Goal: Use online tool/utility: Use online tool/utility

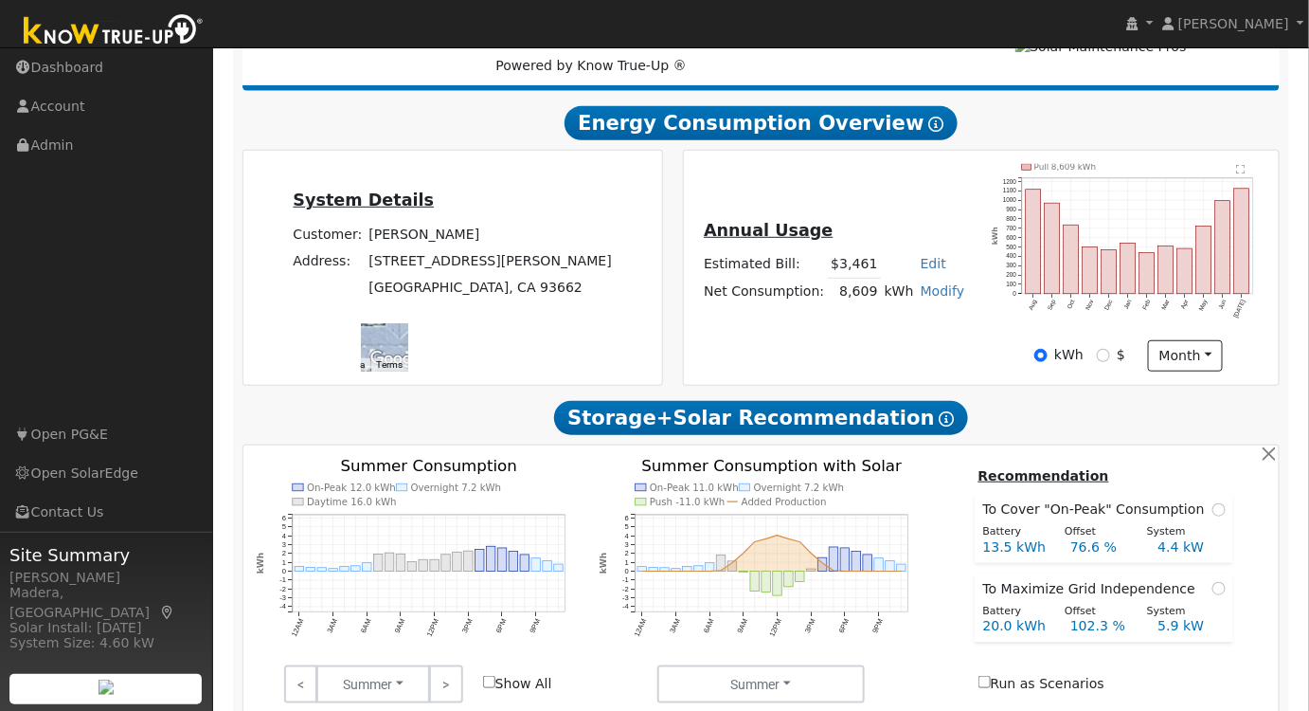
scroll to position [282, 0]
click at [978, 405] on h2 "Storage+Solar Recommendation Show Help" at bounding box center [762, 417] width 1038 height 35
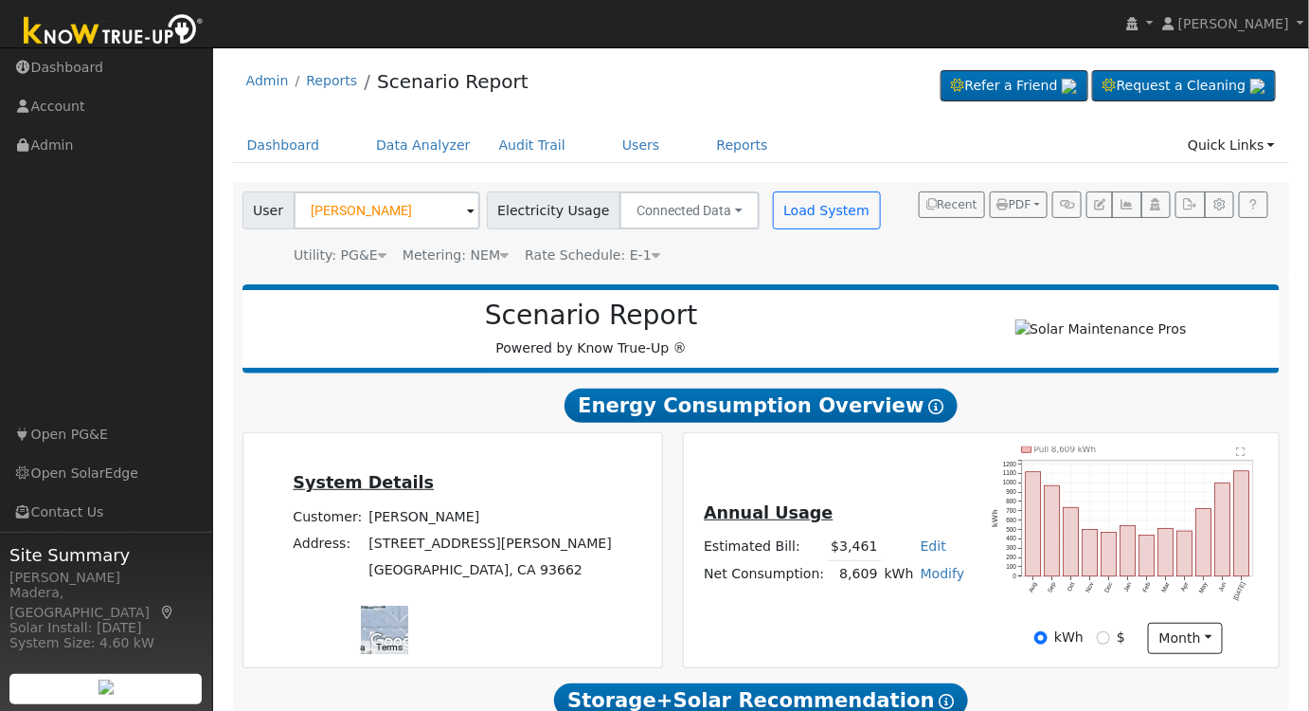
click at [1245, 464] on icon "Pull 8,609 kWh Aug Sep Oct Nov Dec Jan Feb Mar Apr May Jun [DATE] 0 100 200 300…" at bounding box center [1129, 532] width 275 height 173
click at [1238, 457] on text "" at bounding box center [1241, 451] width 9 height 9
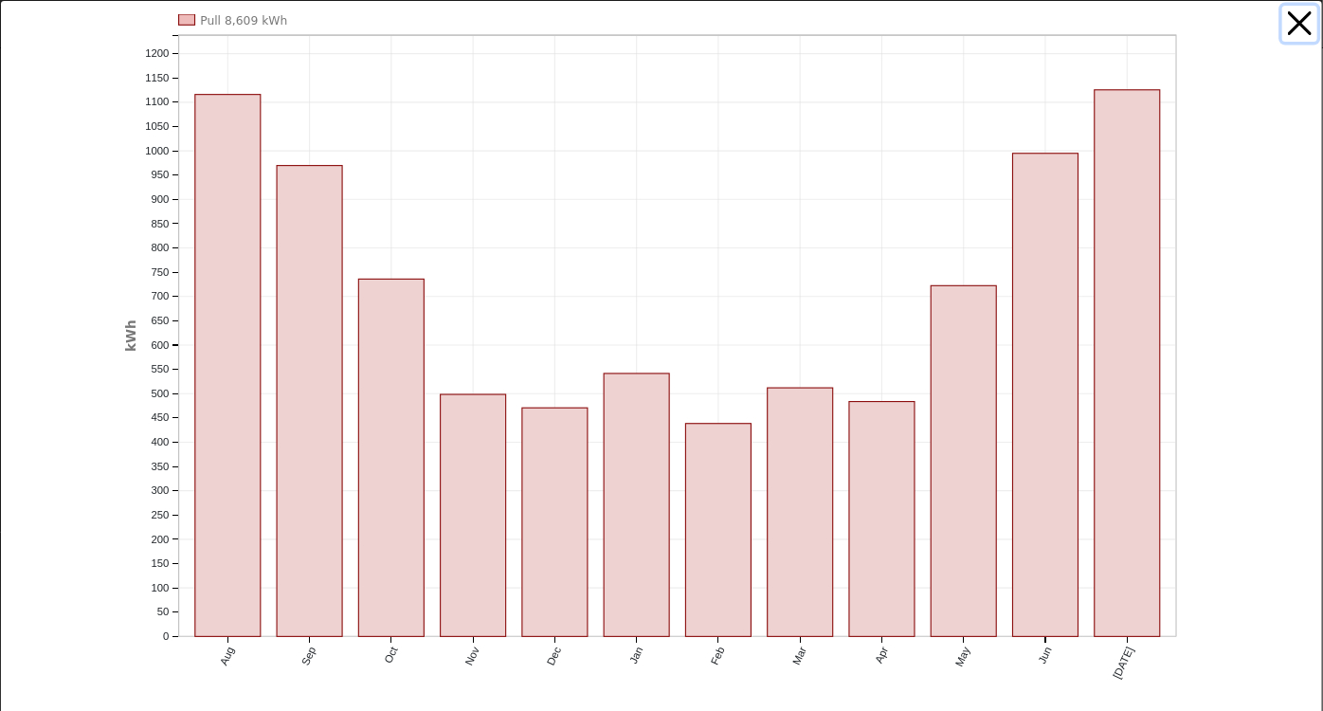
click at [1291, 22] on button "button" at bounding box center [1300, 24] width 36 height 36
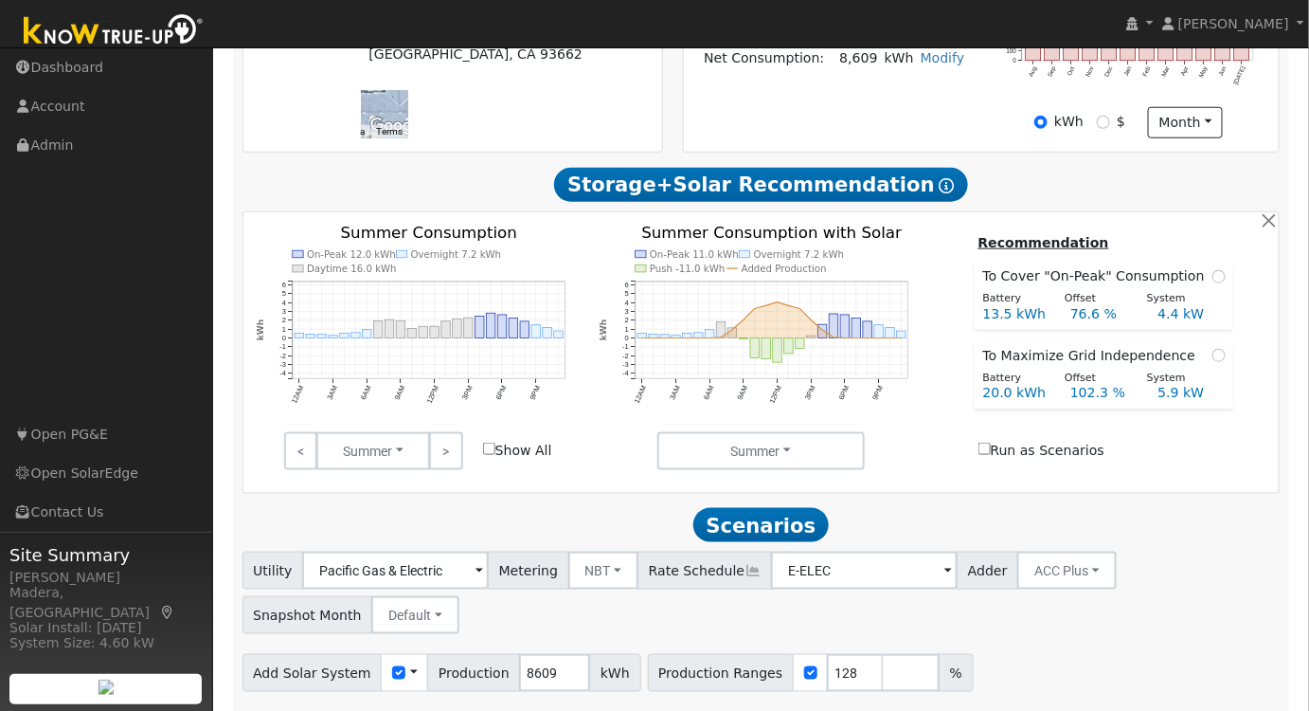
scroll to position [516, 0]
click at [441, 451] on link ">" at bounding box center [445, 450] width 33 height 38
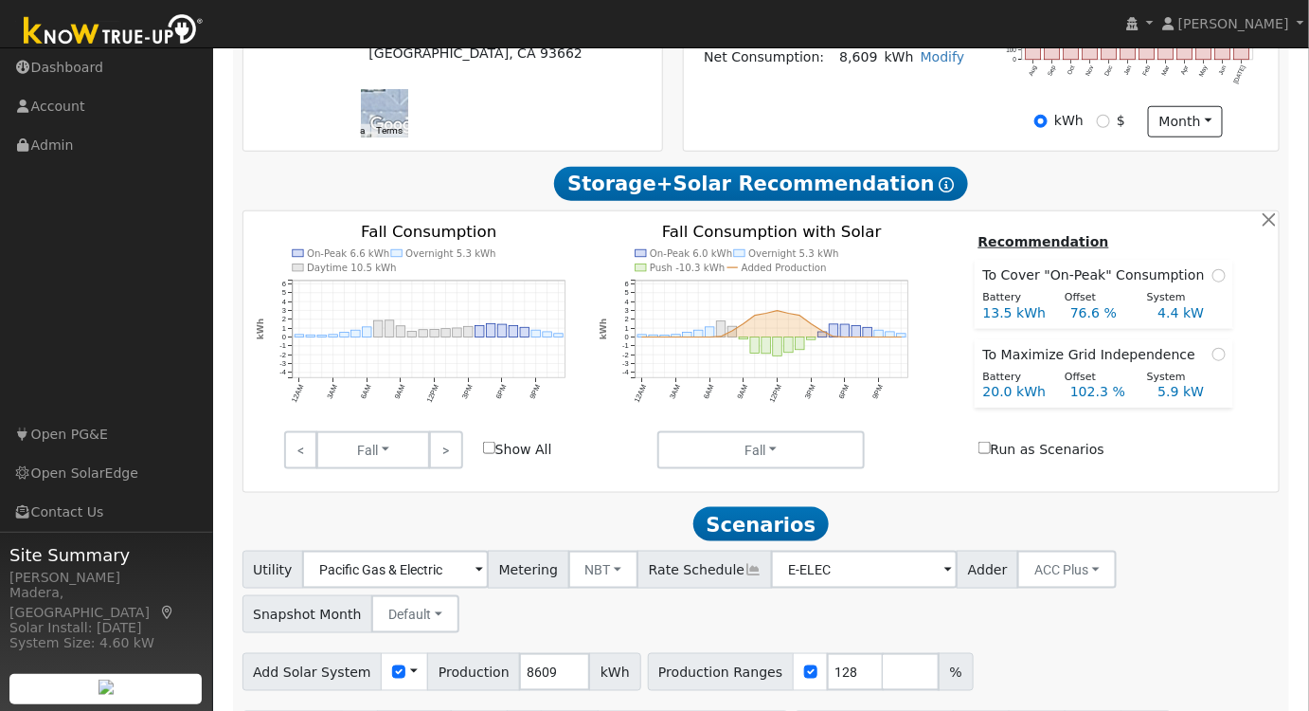
click at [443, 451] on link ">" at bounding box center [445, 450] width 33 height 38
click at [455, 459] on link ">" at bounding box center [445, 450] width 33 height 38
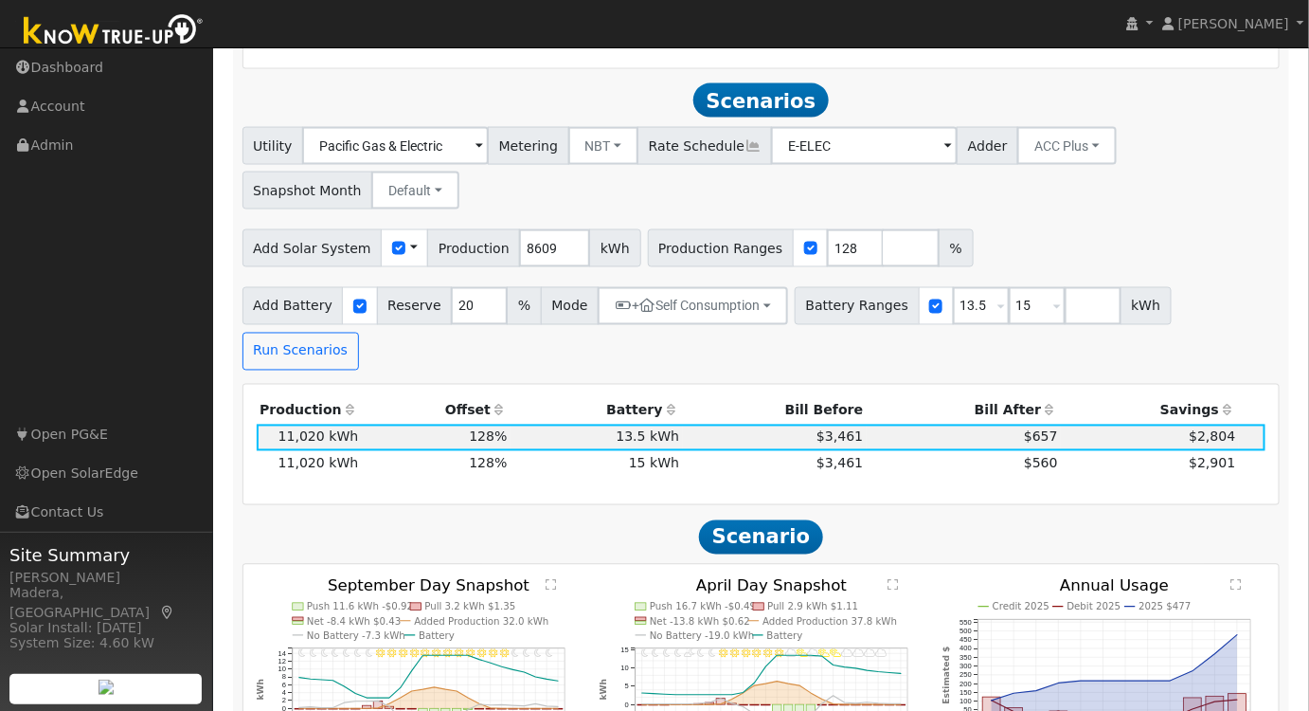
scroll to position [1033, 0]
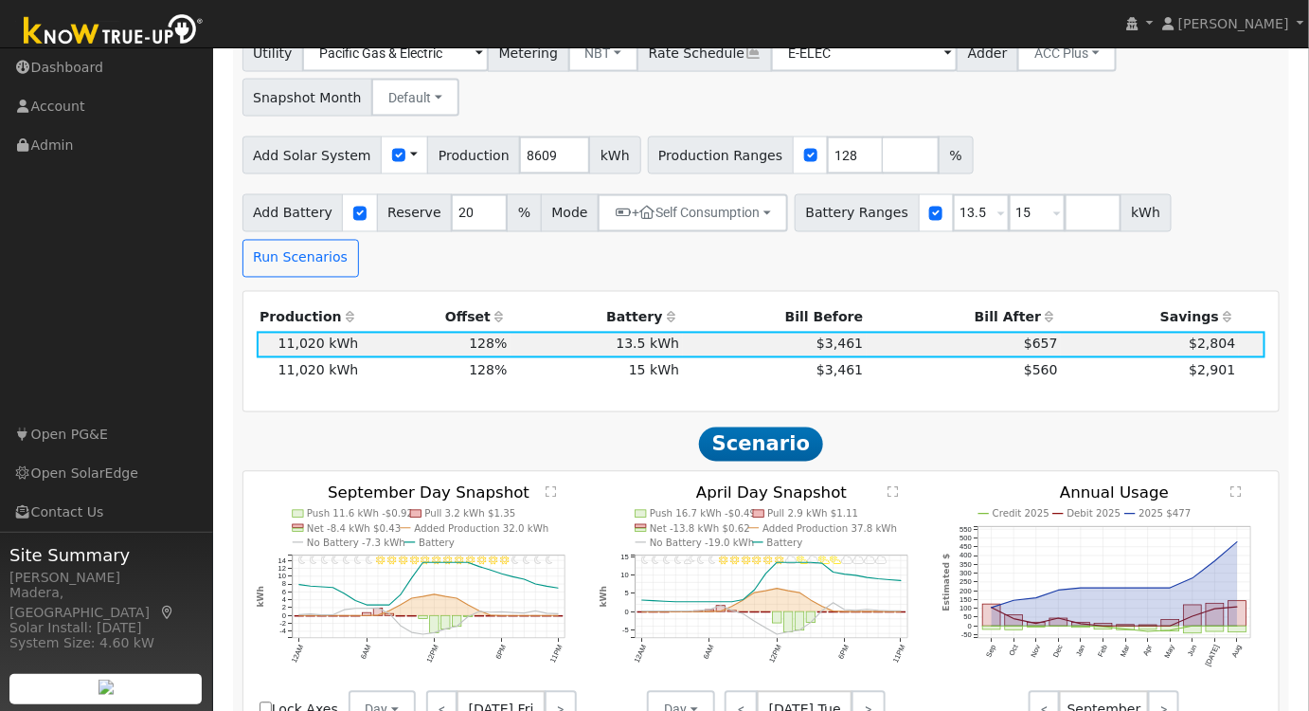
click at [1244, 485] on icon "Credit 2025 Debit 2025 2025 $477 Sep Oct Nov Dec Jan Feb Mar Apr May Jun Jul Au…" at bounding box center [1104, 593] width 323 height 217
click at [1231, 485] on icon "Credit 2025 Debit 2025 2025 $477 Sep Oct Nov Dec Jan Feb Mar Apr May Jun Jul Au…" at bounding box center [1104, 593] width 323 height 217
click at [1240, 485] on text "" at bounding box center [1238, 491] width 10 height 12
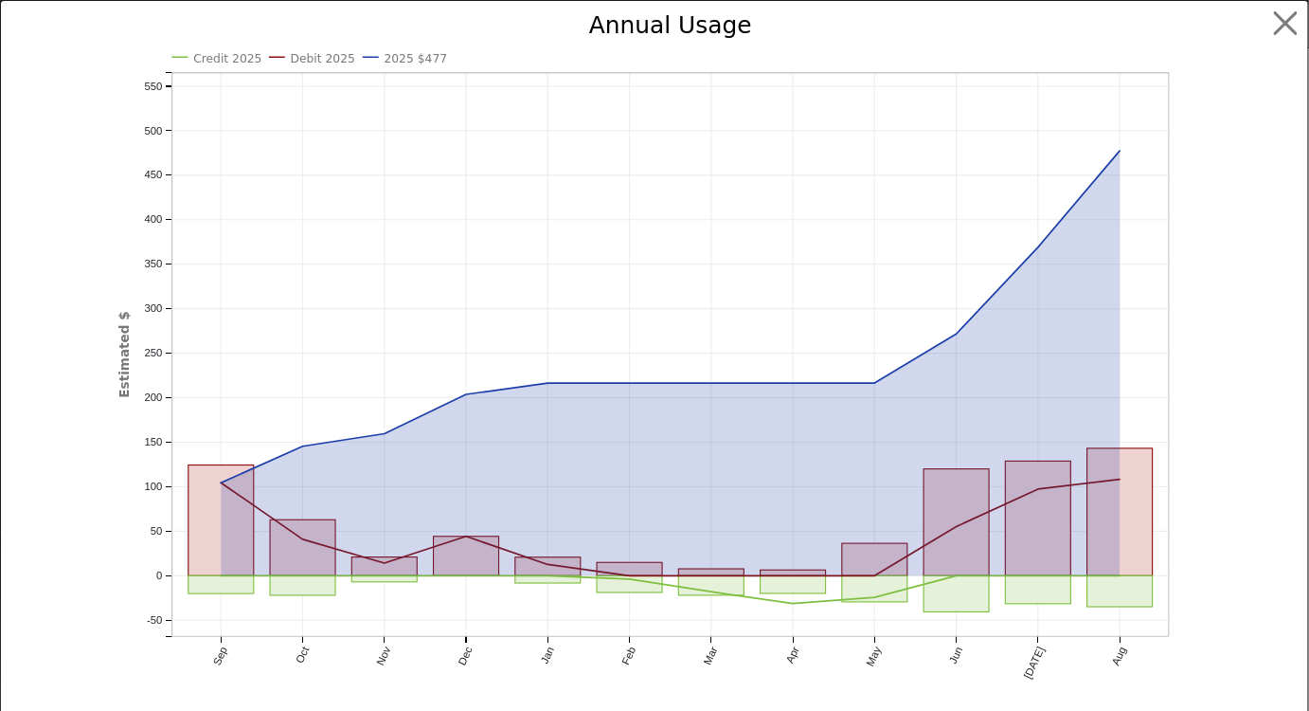
scroll to position [1038, 0]
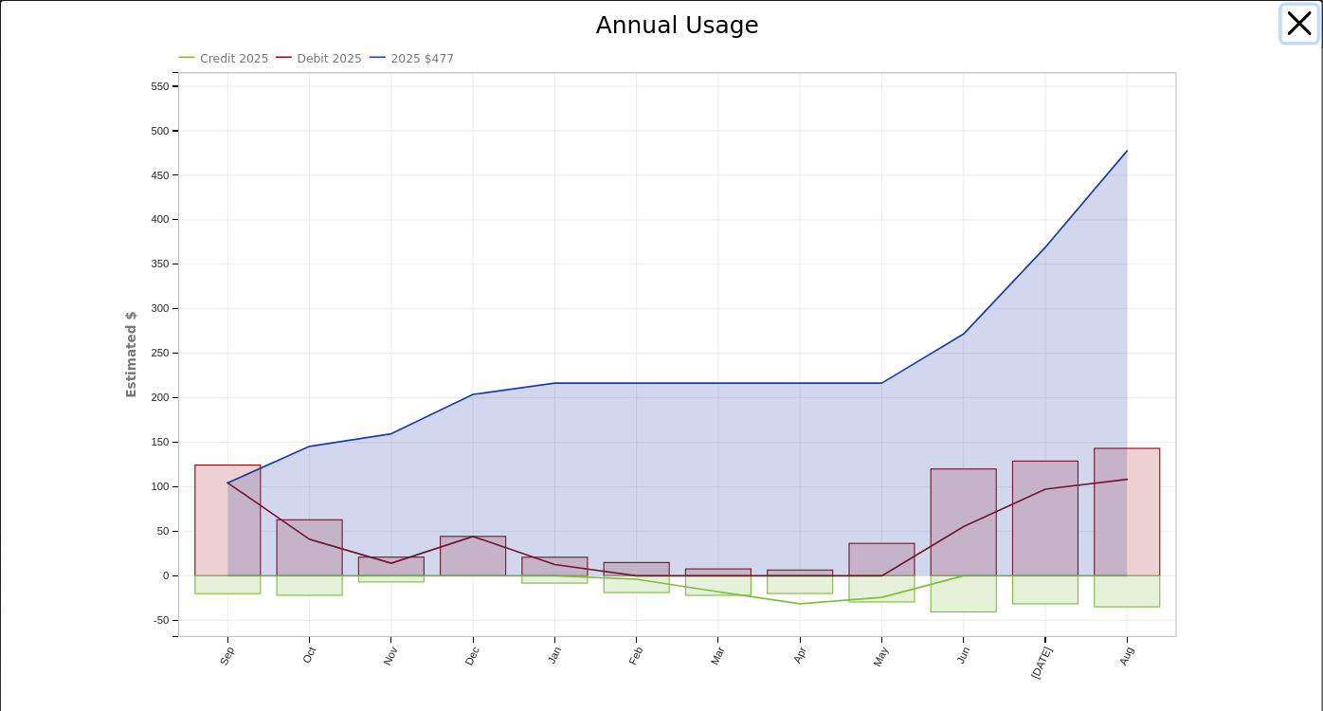
click at [1282, 23] on button "button" at bounding box center [1300, 24] width 36 height 36
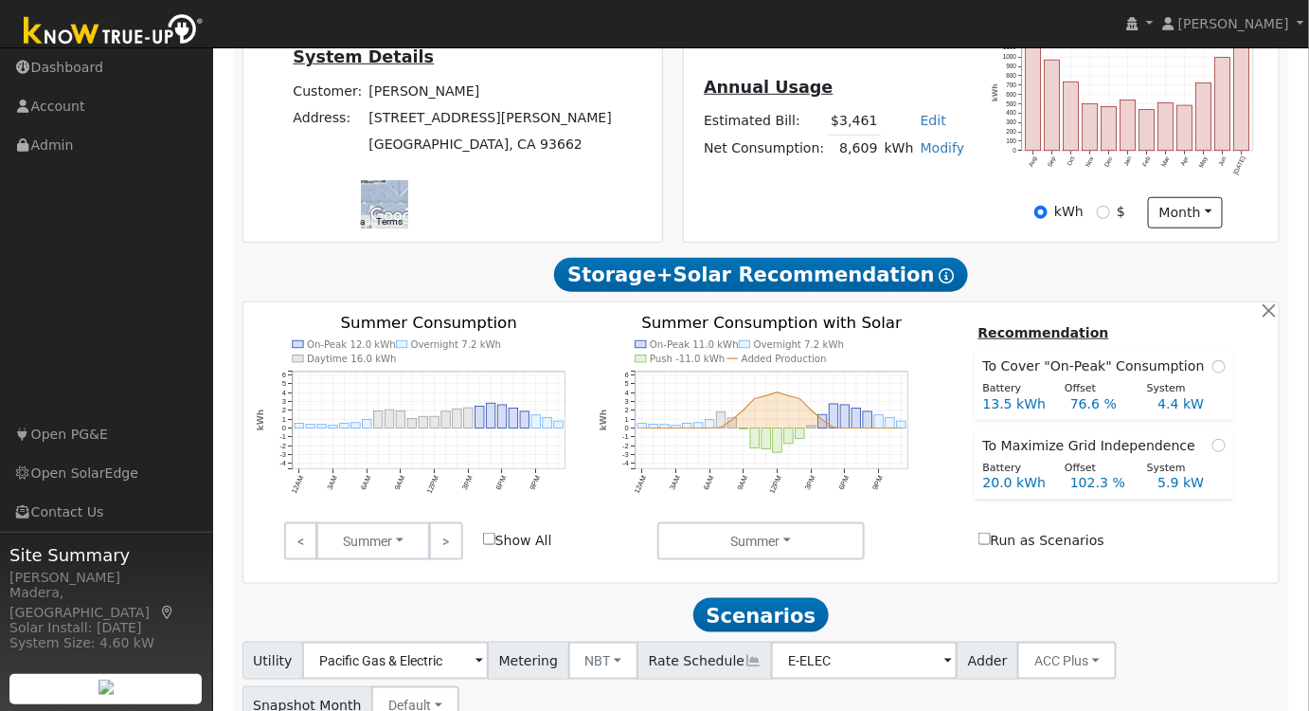
scroll to position [349, 0]
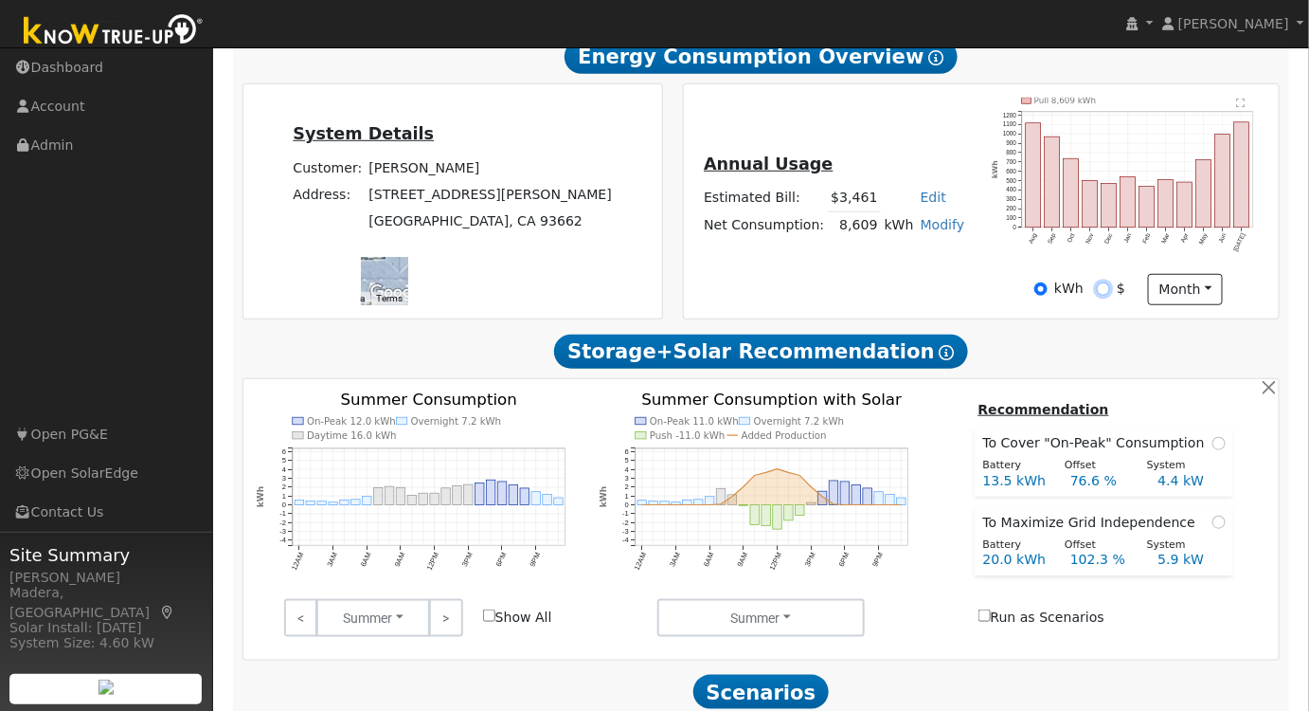
click at [1107, 294] on input "$" at bounding box center [1103, 288] width 13 height 13
radio input "true"
radio input "false"
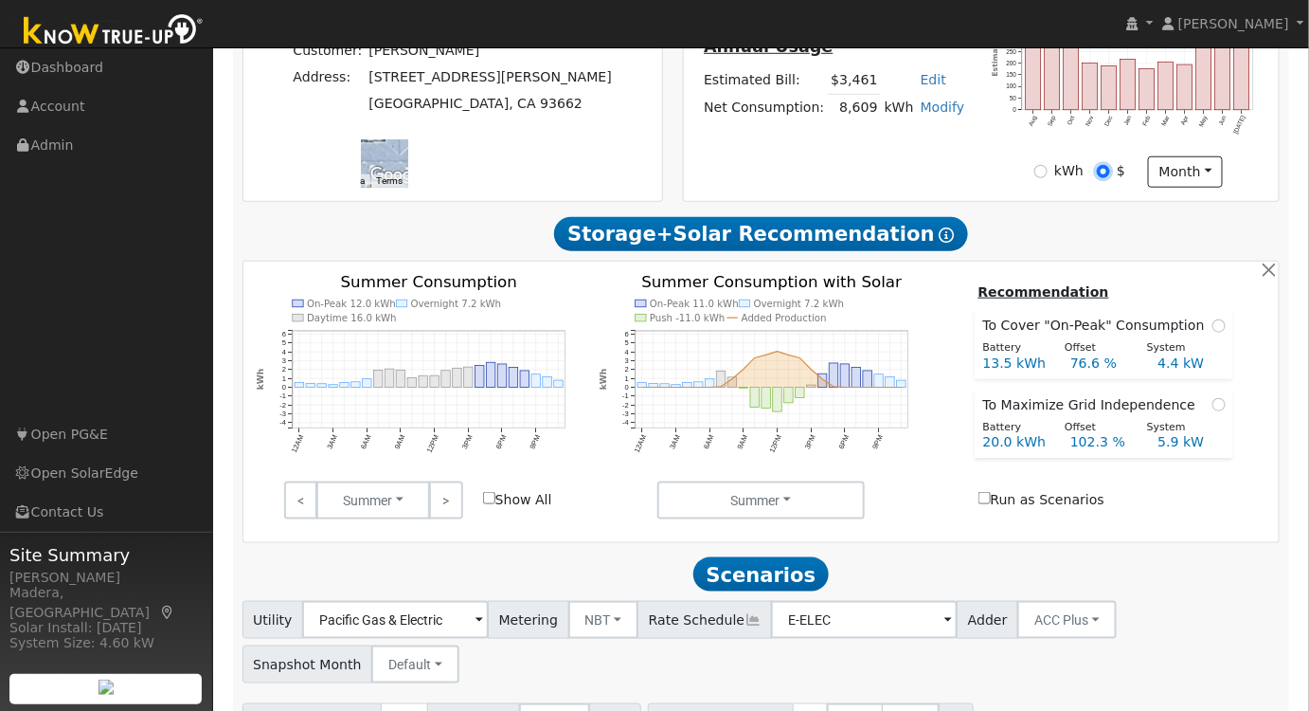
scroll to position [866, 0]
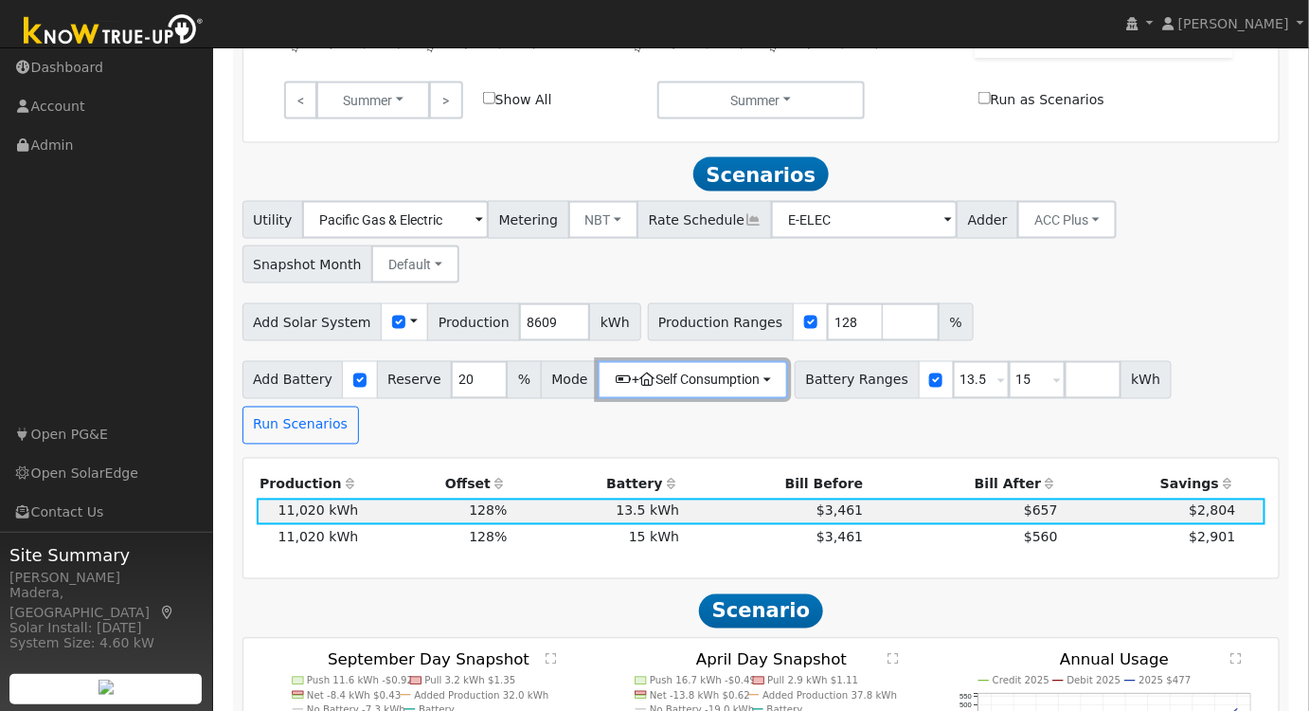
click at [721, 387] on button "+ Self Consumption" at bounding box center [693, 380] width 190 height 38
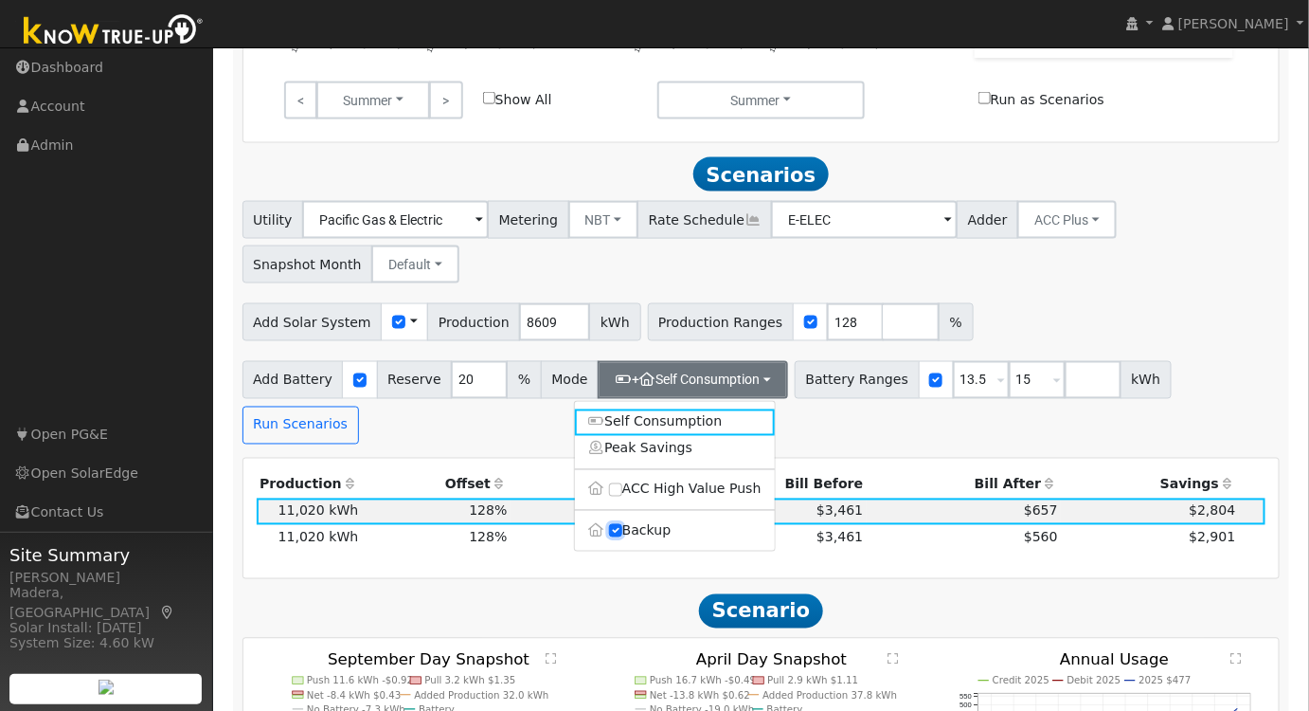
click at [618, 536] on input "Backup" at bounding box center [615, 530] width 13 height 13
checkbox input "false"
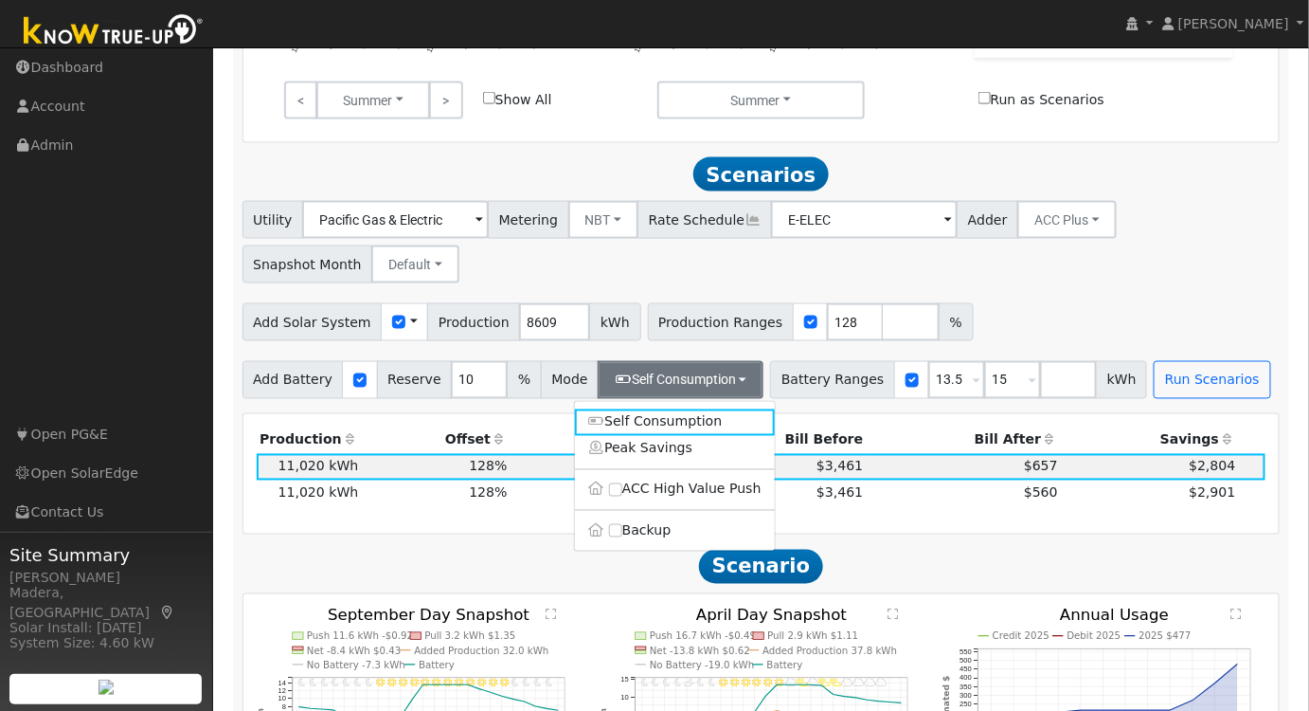
click at [1109, 291] on div "Utility Pacific Gas & Electric Metering NBT NEM NBT Rate Schedule E-ELEC Adder …" at bounding box center [761, 300] width 1058 height 198
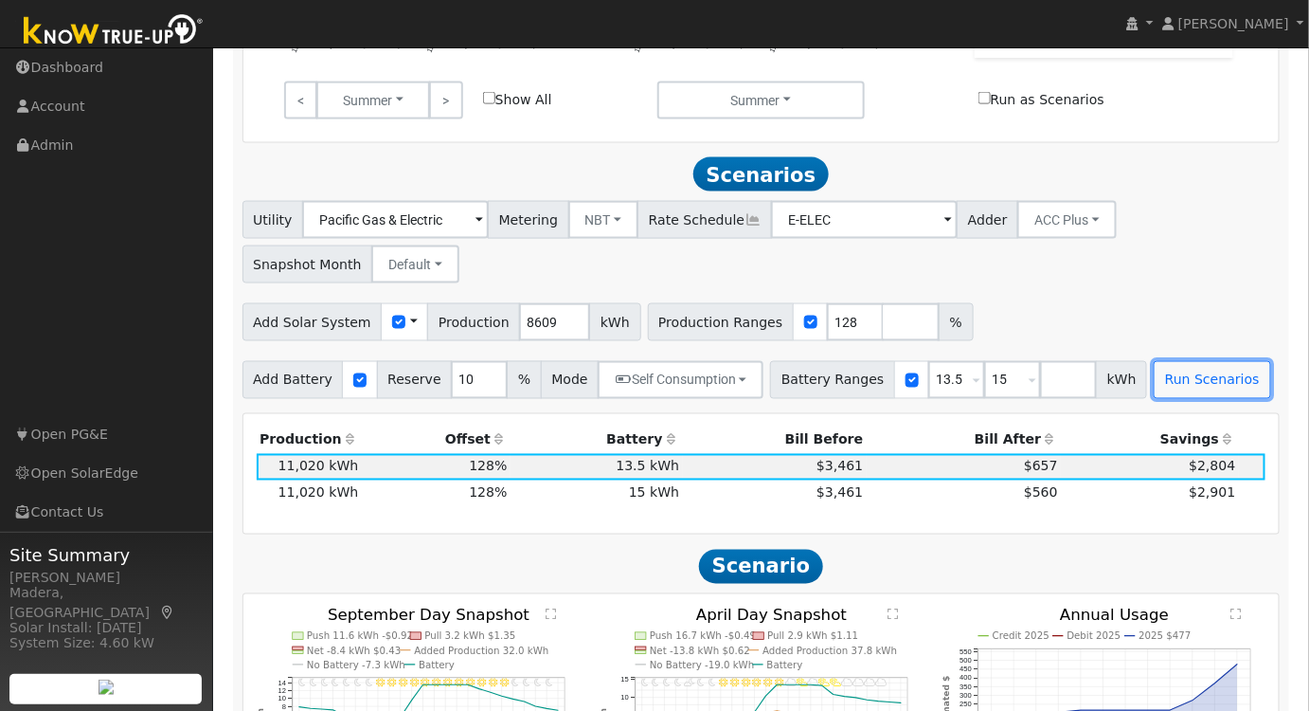
click at [1156, 375] on button "Run Scenarios" at bounding box center [1212, 380] width 117 height 38
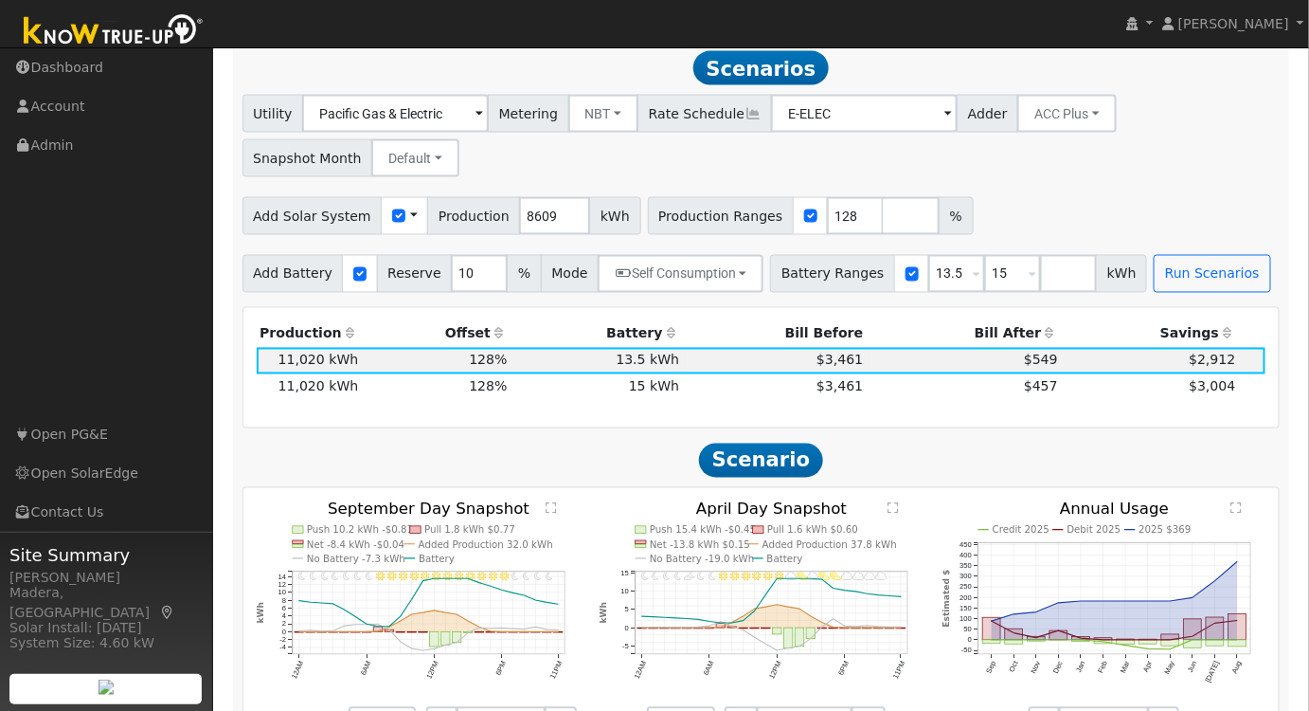
click at [889, 389] on td "$457" at bounding box center [964, 387] width 195 height 27
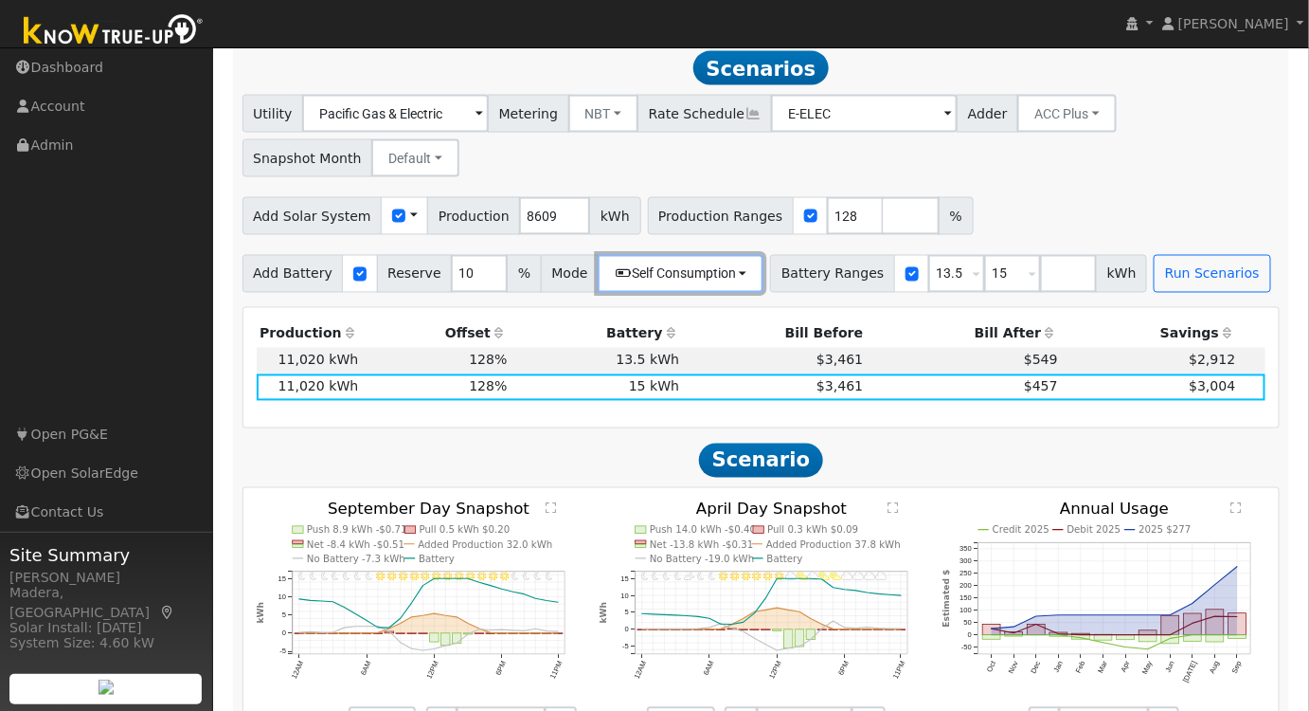
click at [669, 293] on button "Self Consumption" at bounding box center [681, 274] width 166 height 38
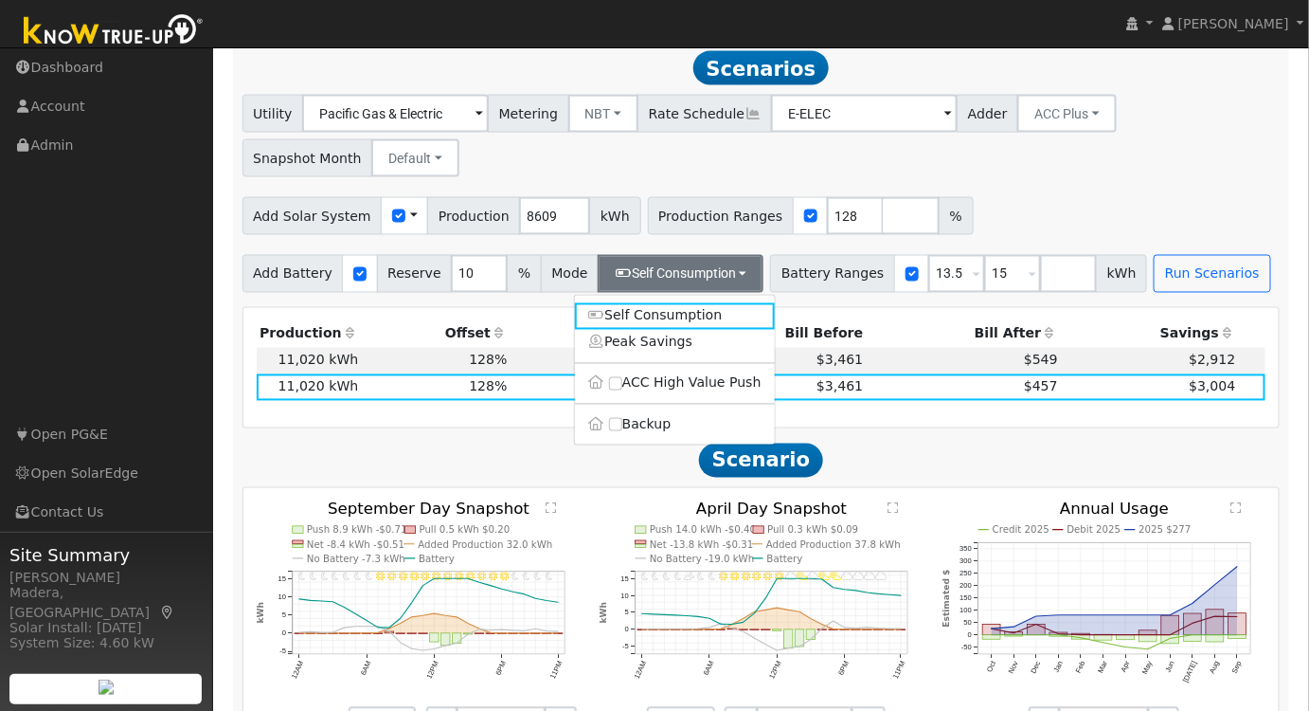
click at [605, 428] on label "Backup" at bounding box center [675, 424] width 200 height 27
click at [609, 428] on input "Backup" at bounding box center [615, 424] width 13 height 13
type input "20"
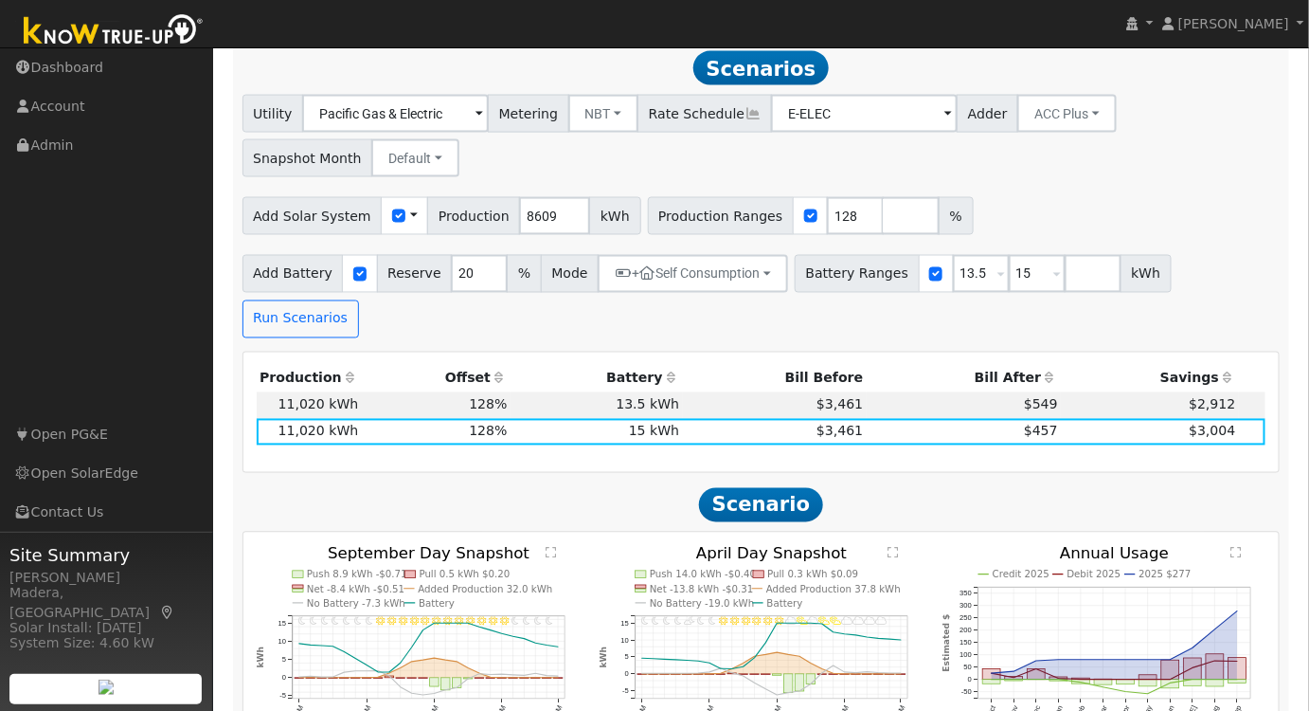
click at [1077, 194] on div "Utility Pacific Gas & Electric Metering NBT NEM NBT Rate Schedule E-ELEC Adder …" at bounding box center [761, 216] width 1058 height 243
click at [359, 300] on button "Run Scenarios" at bounding box center [301, 319] width 117 height 38
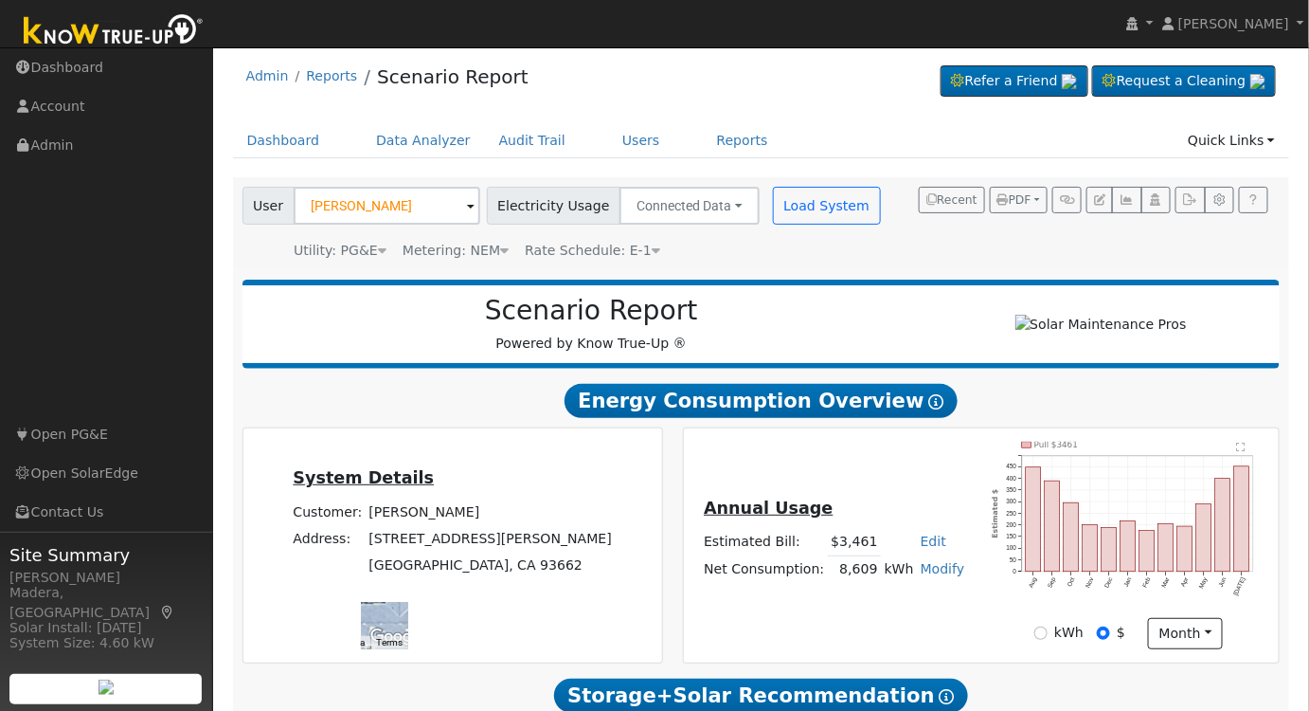
scroll to position [0, 0]
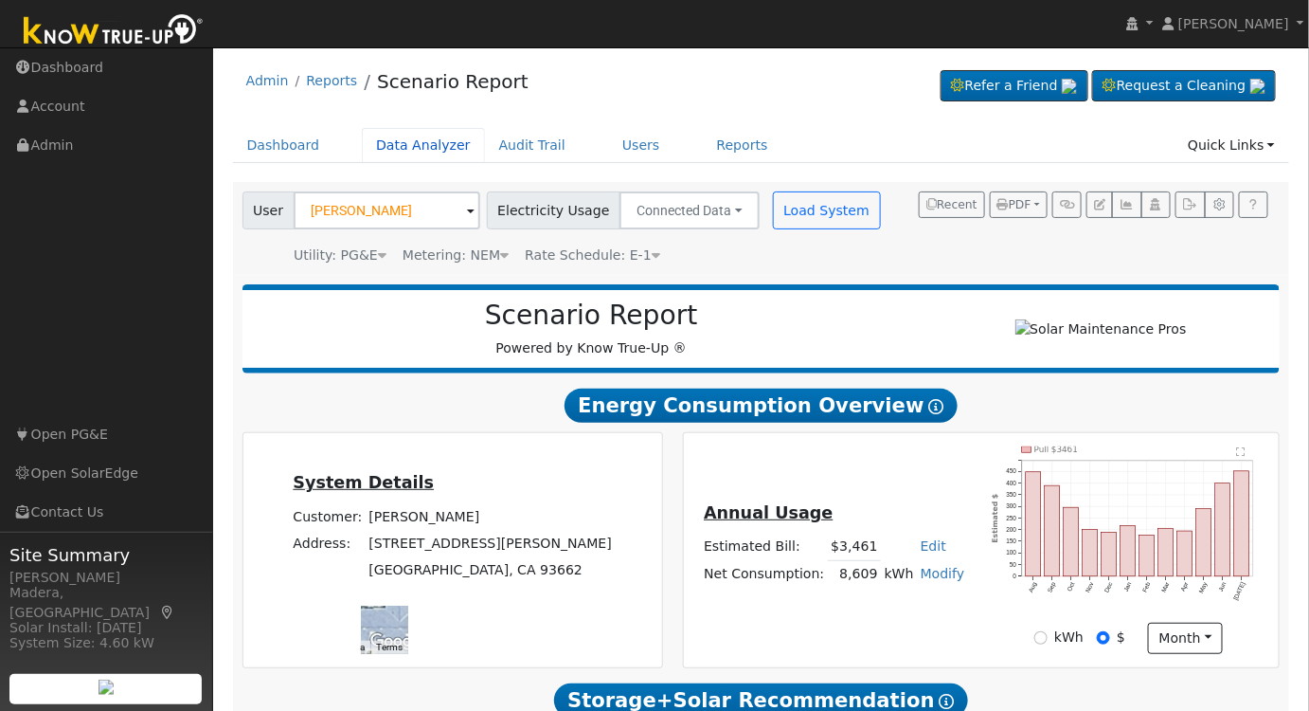
click at [424, 142] on link "Data Analyzer" at bounding box center [423, 145] width 123 height 35
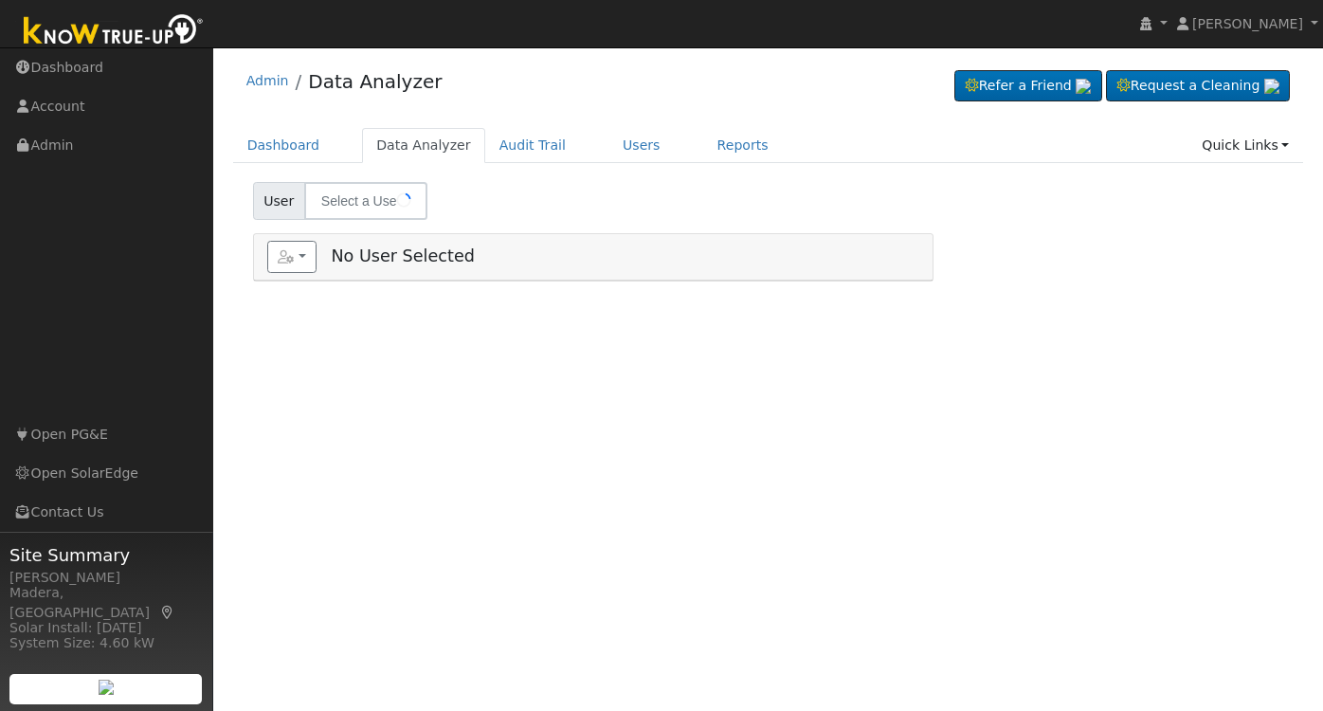
type input "[PERSON_NAME]"
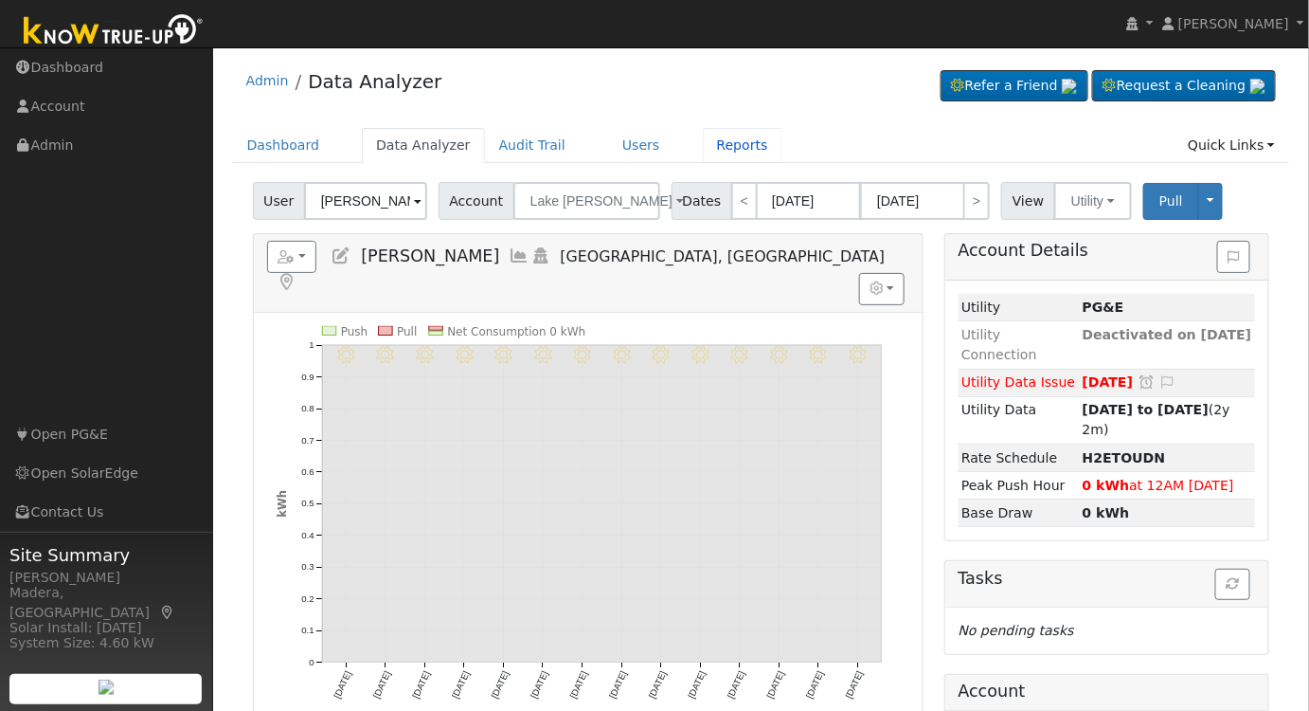
click at [703, 143] on link "Reports" at bounding box center [743, 145] width 80 height 35
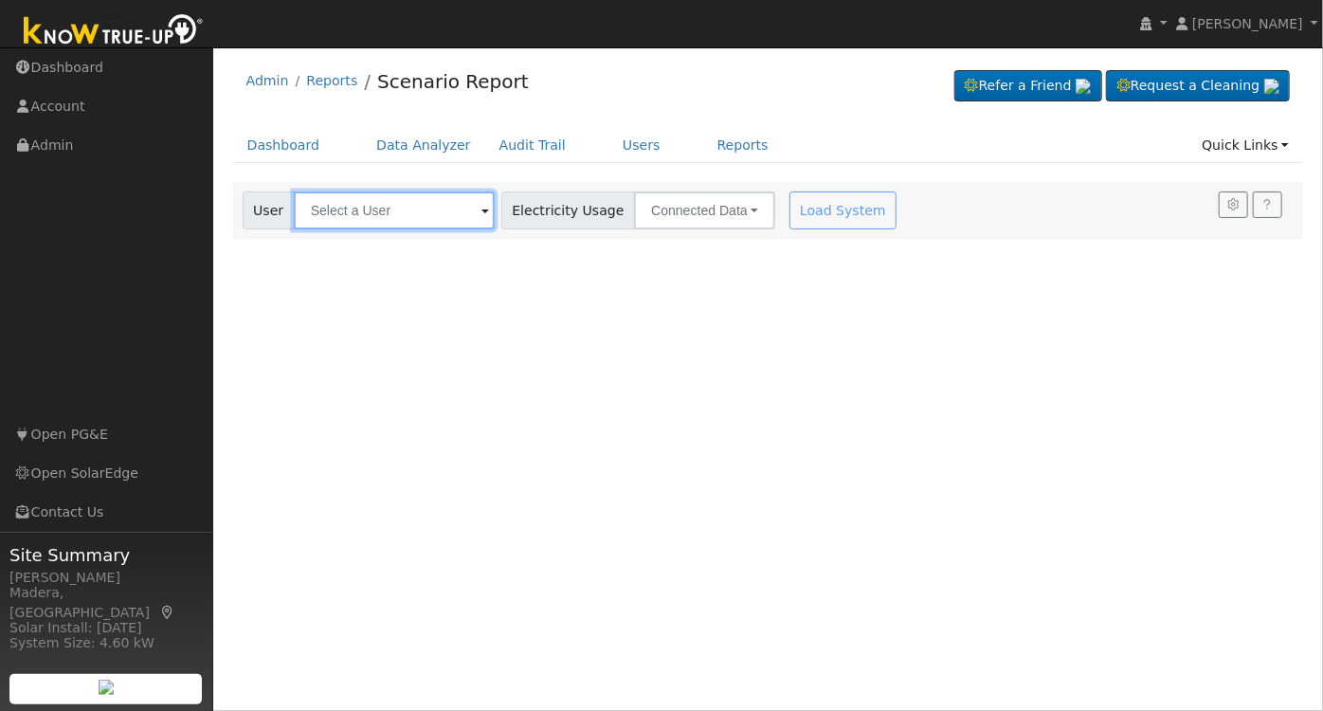
drag, startPoint x: 420, startPoint y: 198, endPoint x: 432, endPoint y: 208, distance: 16.1
click at [420, 200] on input "text" at bounding box center [394, 210] width 201 height 38
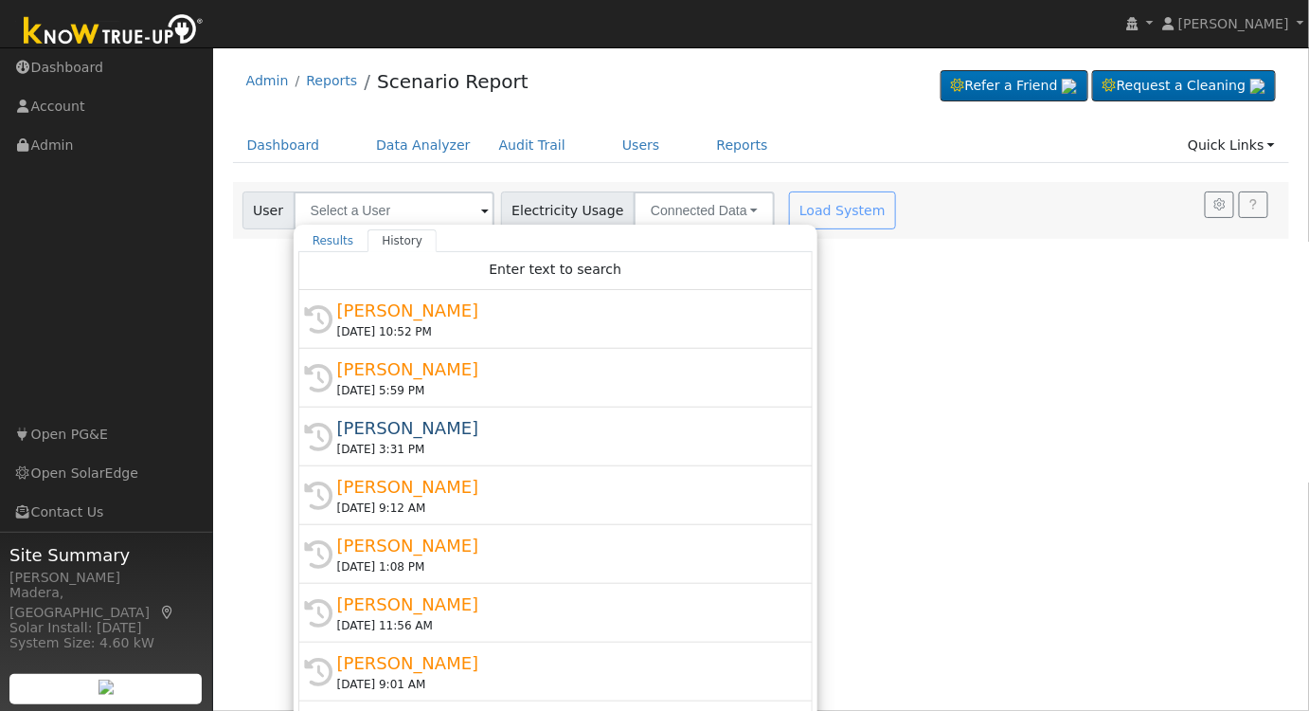
click at [434, 318] on div "[PERSON_NAME]" at bounding box center [564, 310] width 454 height 26
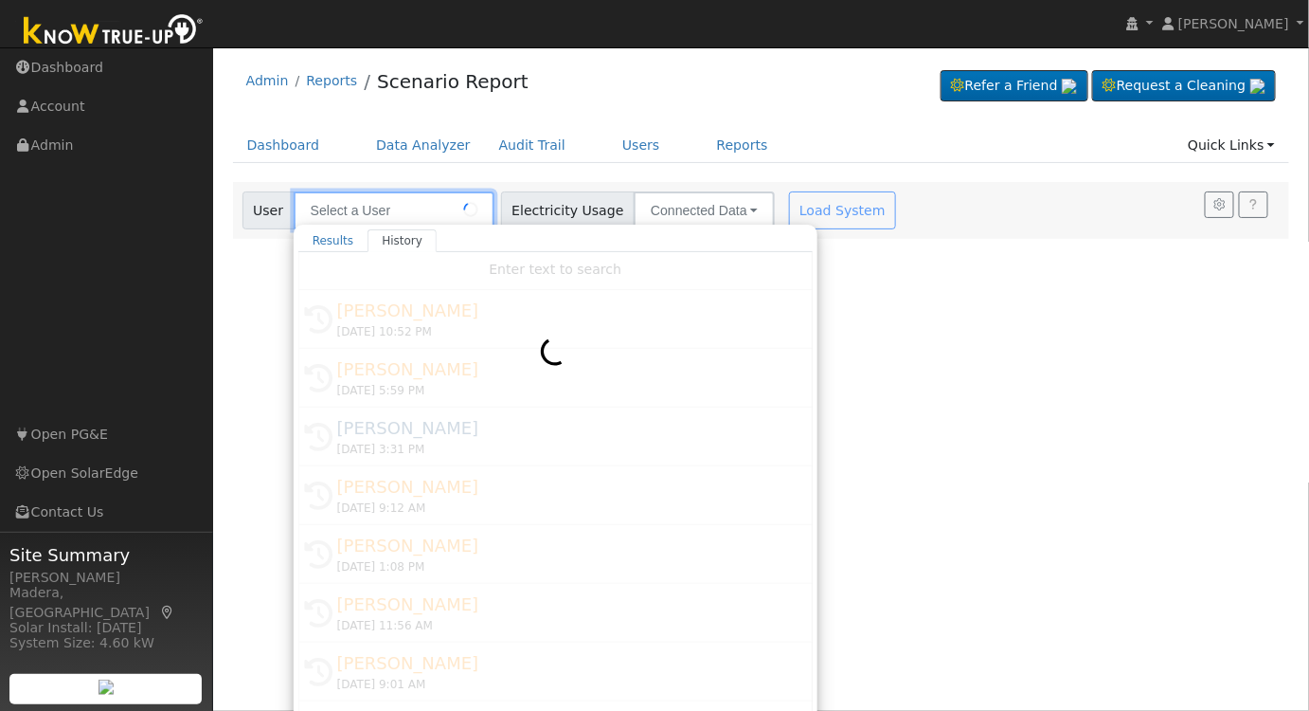
type input "[PERSON_NAME]"
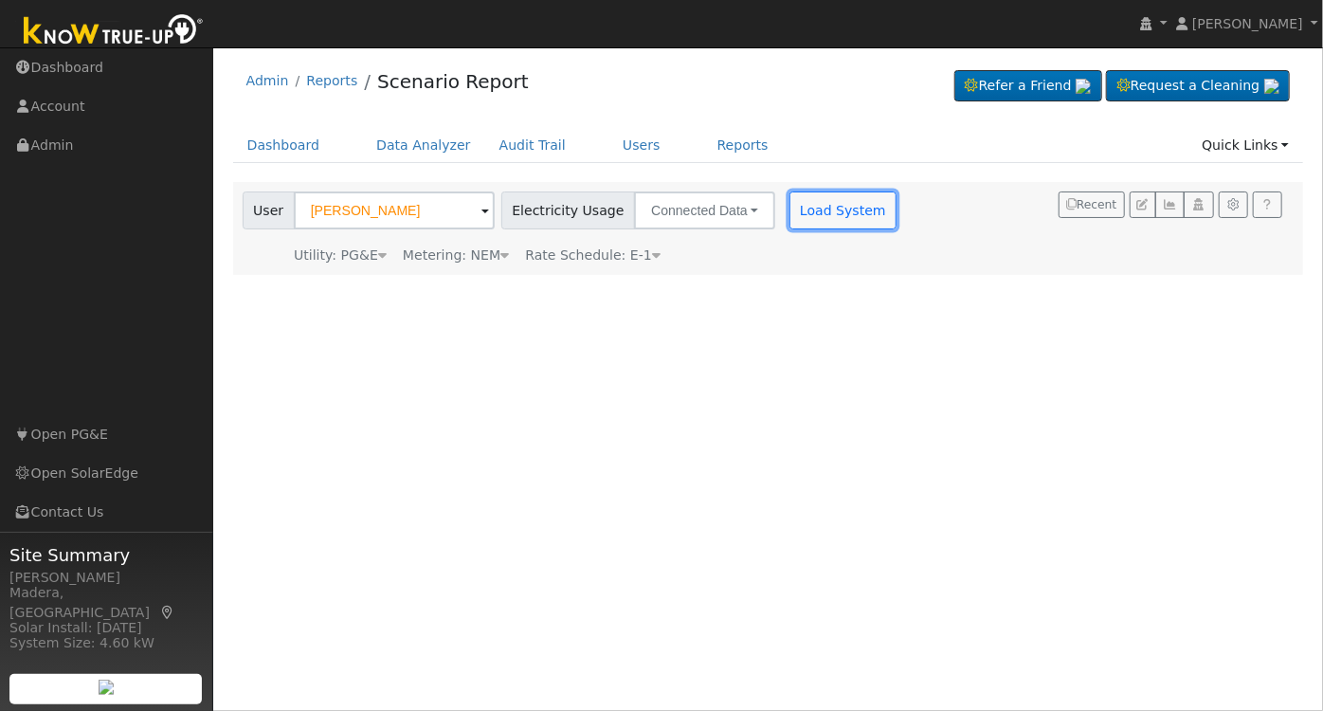
click at [808, 209] on button "Load System" at bounding box center [843, 210] width 108 height 38
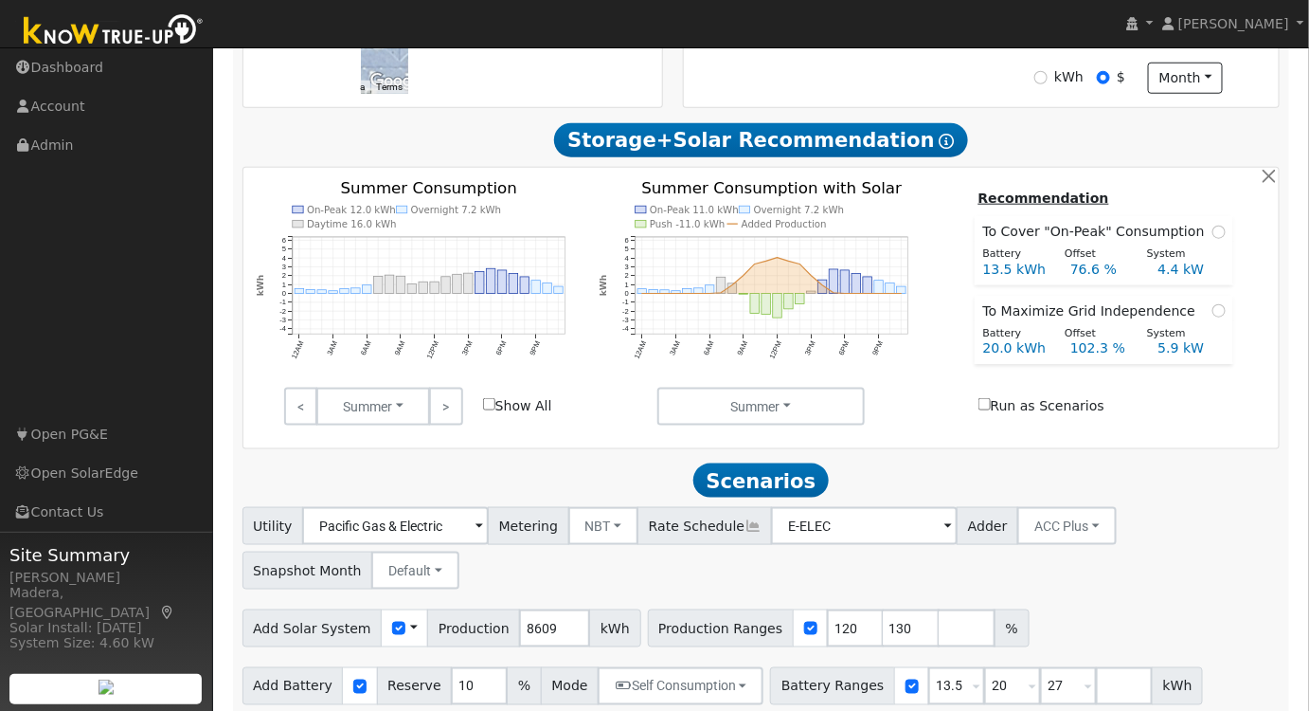
scroll to position [581, 0]
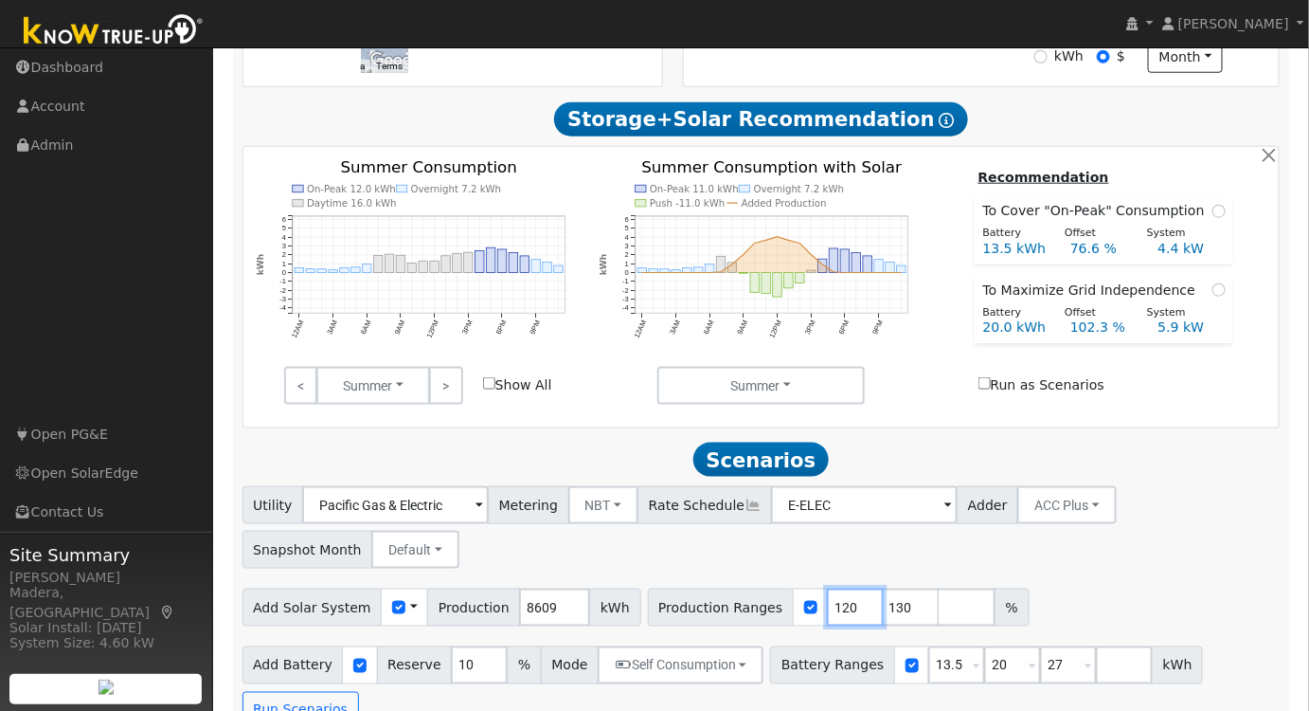
drag, startPoint x: 818, startPoint y: 612, endPoint x: 733, endPoint y: 624, distance: 85.2
click at [733, 624] on div "Production Ranges 120 130 %" at bounding box center [839, 607] width 382 height 38
type input "92"
click at [887, 618] on input "129" at bounding box center [911, 607] width 57 height 38
type input "128"
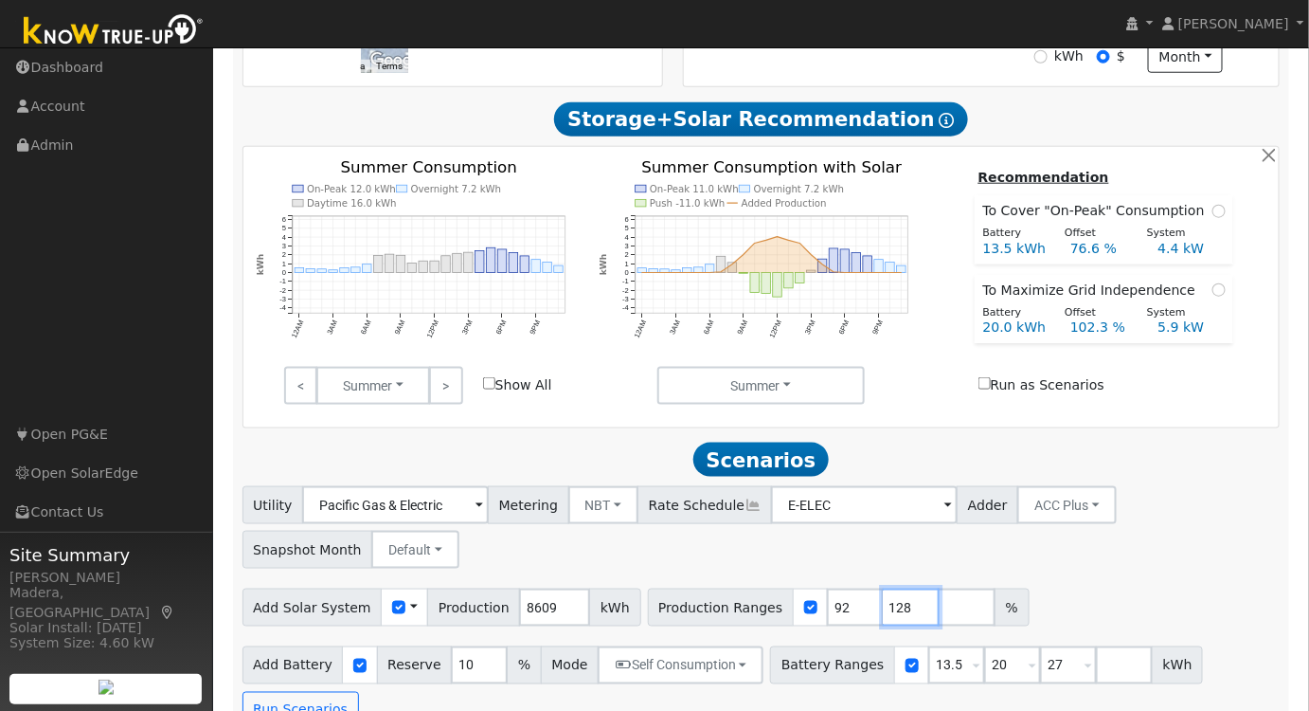
click at [887, 618] on input "128" at bounding box center [911, 607] width 57 height 38
drag, startPoint x: 1056, startPoint y: 563, endPoint x: 1000, endPoint y: 632, distance: 88.9
click at [1055, 564] on div "Utility Pacific Gas & Electric Metering NBT NEM NBT Rate Schedule E-ELEC Adder …" at bounding box center [761, 523] width 1045 height 89
drag, startPoint x: 982, startPoint y: 675, endPoint x: 797, endPoint y: 662, distance: 186.2
click at [797, 662] on div "Battery Ranges 13.5 Overrides Reserve % Mode None None Self Consumption Peak Sa…" at bounding box center [986, 665] width 433 height 38
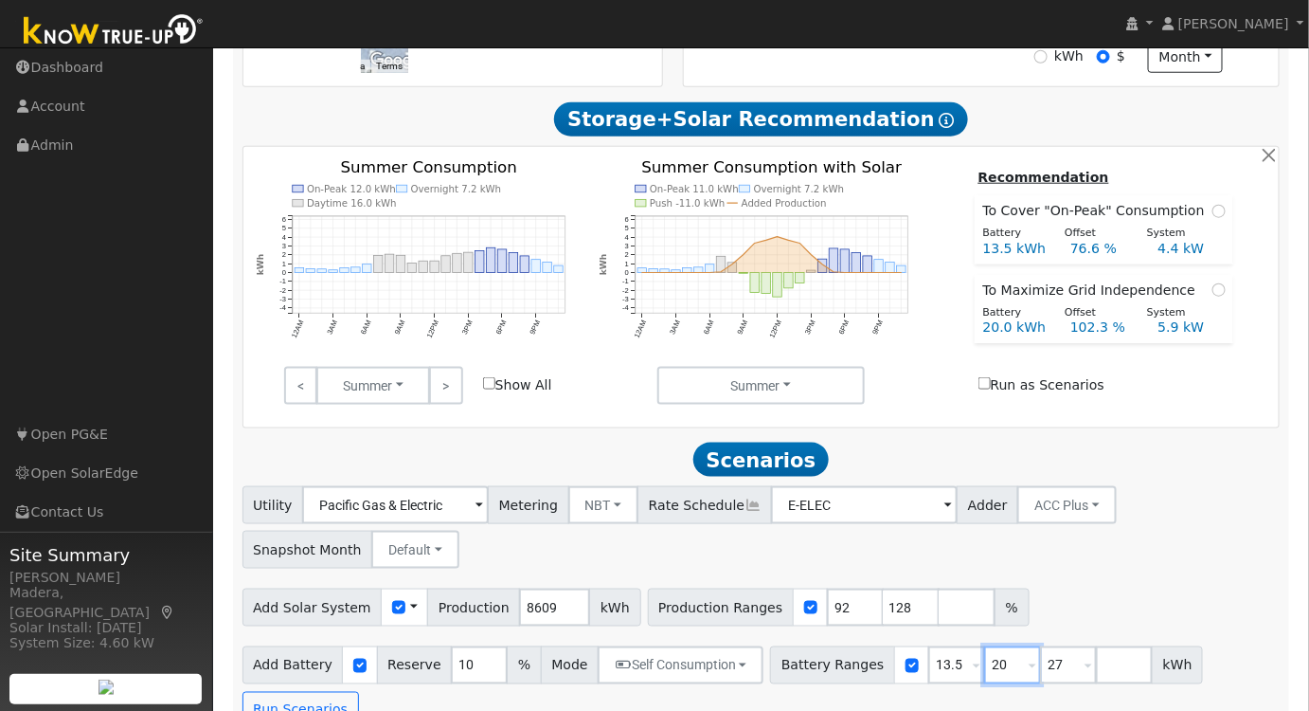
type input "27"
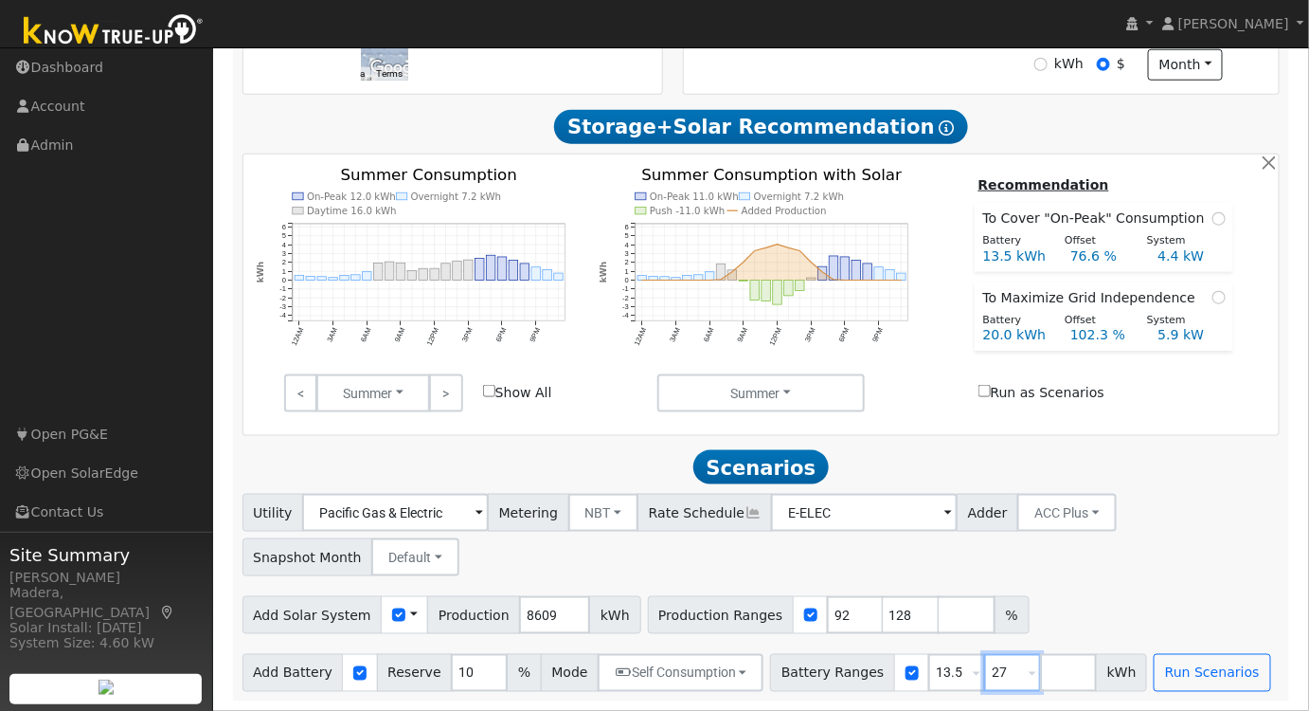
drag, startPoint x: 981, startPoint y: 675, endPoint x: 854, endPoint y: 654, distance: 129.7
click at [854, 654] on div "Battery Ranges 13.5 Overrides Reserve % Mode None None Self Consumption Peak Sa…" at bounding box center [958, 673] width 377 height 38
click at [1107, 675] on button "Run Scenarios" at bounding box center [1156, 673] width 117 height 38
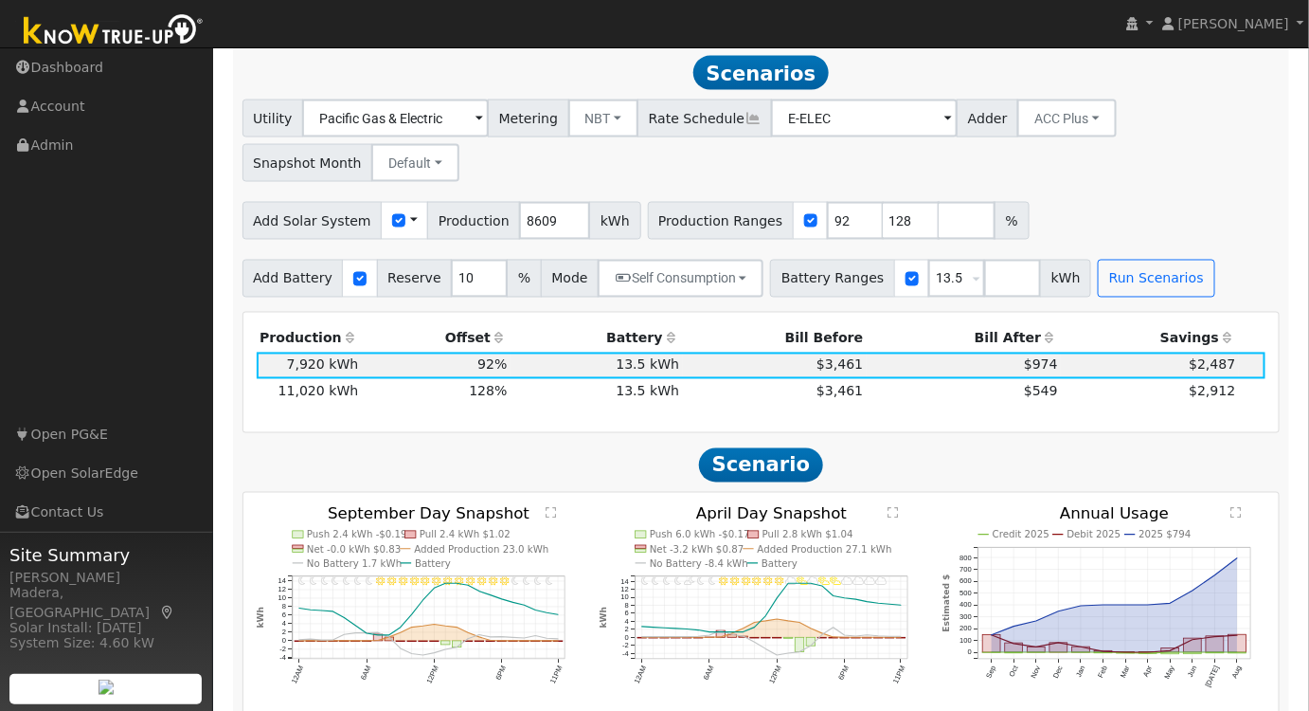
scroll to position [972, 0]
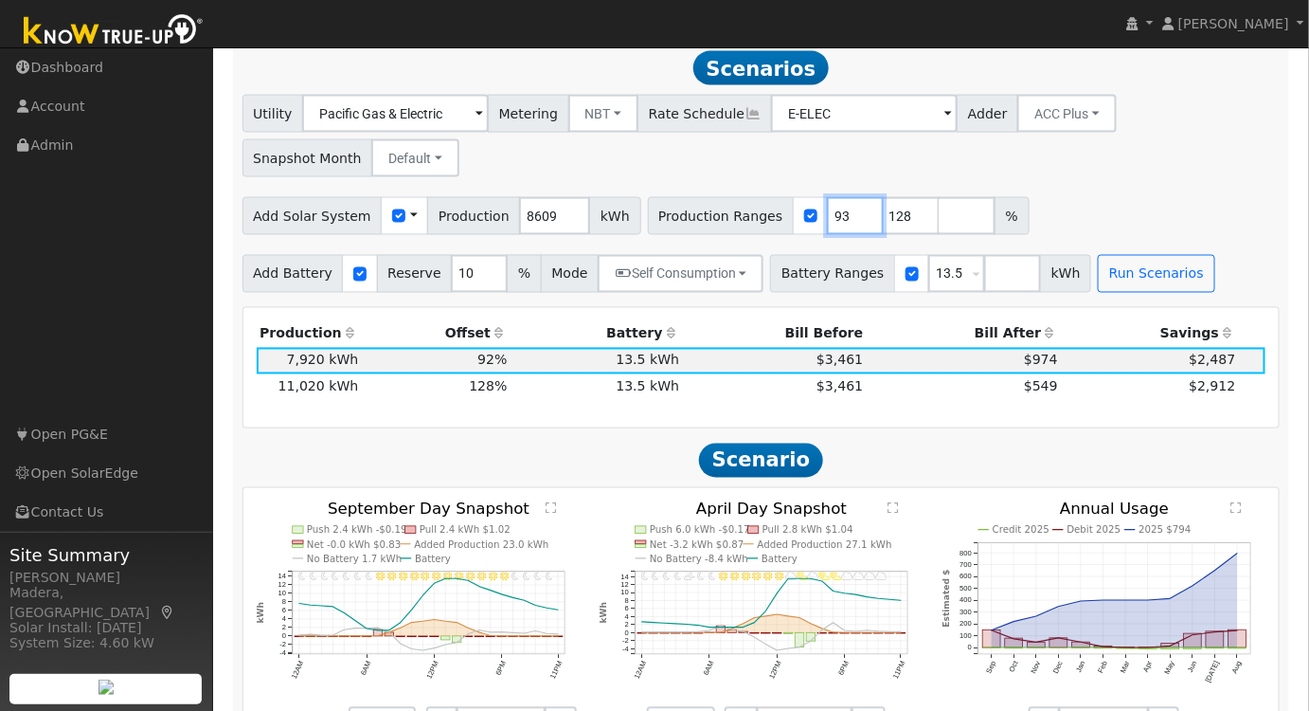
click at [831, 215] on input "93" at bounding box center [855, 216] width 57 height 38
type input "94"
click at [831, 215] on input "94" at bounding box center [855, 216] width 57 height 38
click at [1098, 279] on button "Run Scenarios" at bounding box center [1156, 274] width 117 height 38
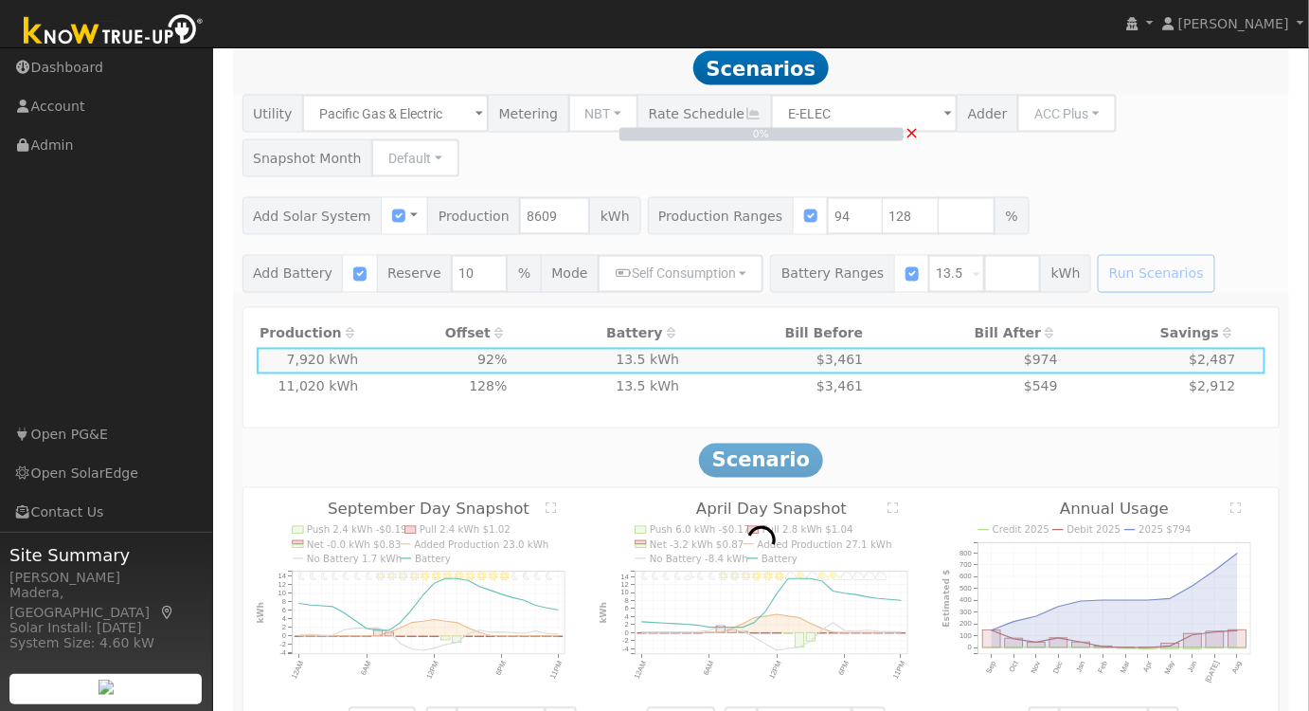
click at [1066, 188] on div "0% ×" at bounding box center [761, 194] width 1058 height 198
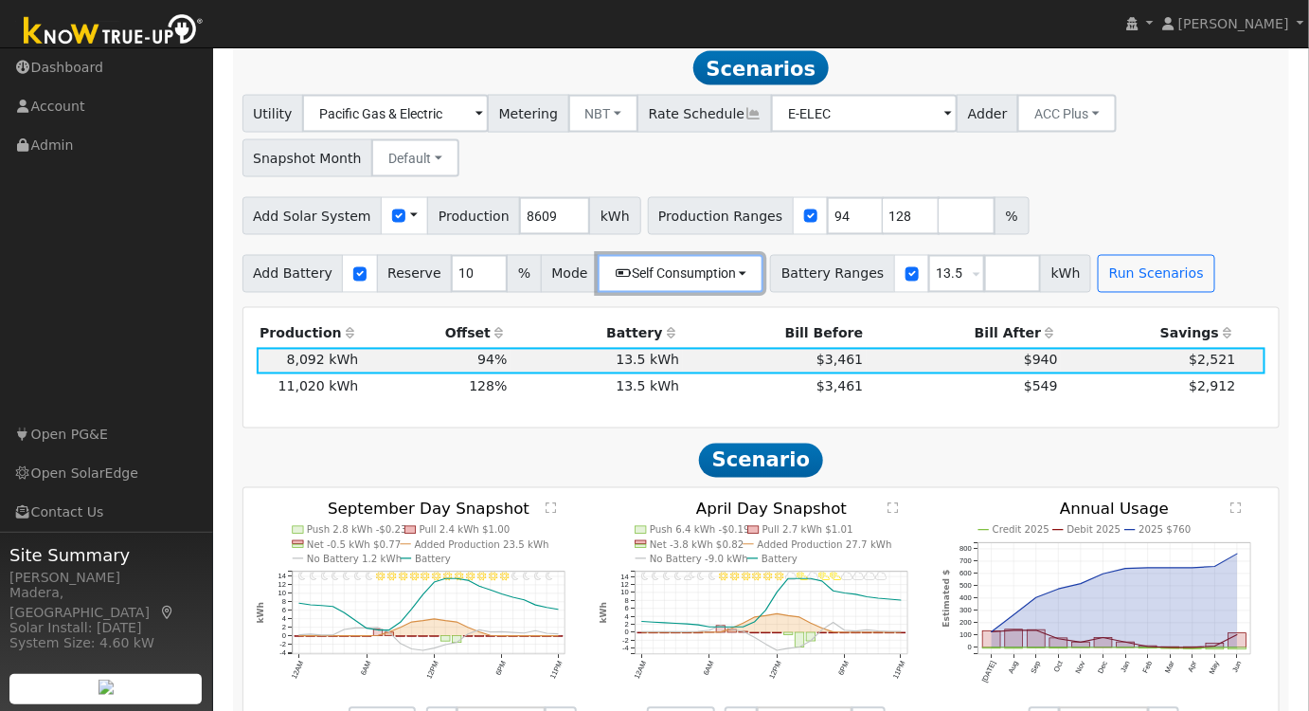
click at [685, 273] on button "Self Consumption" at bounding box center [681, 274] width 166 height 38
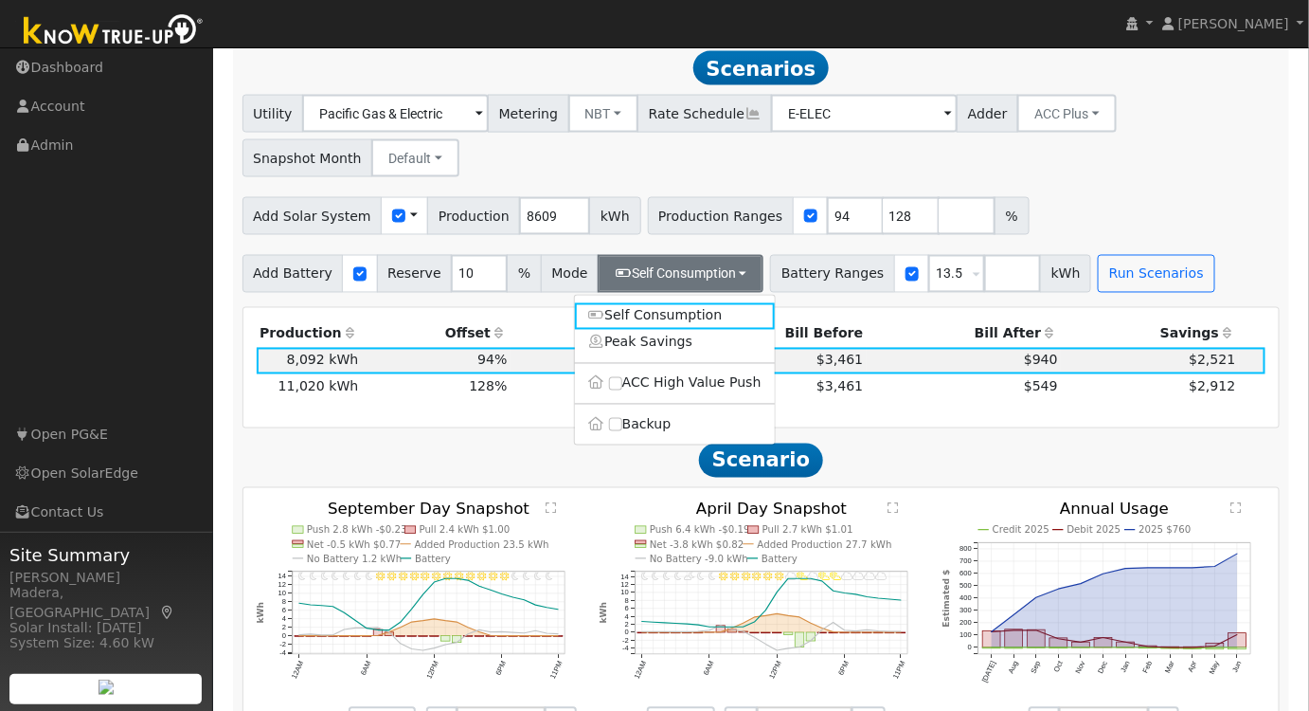
click at [611, 438] on label "Backup" at bounding box center [675, 424] width 200 height 27
click at [611, 431] on input "Backup" at bounding box center [615, 424] width 13 height 13
type input "20"
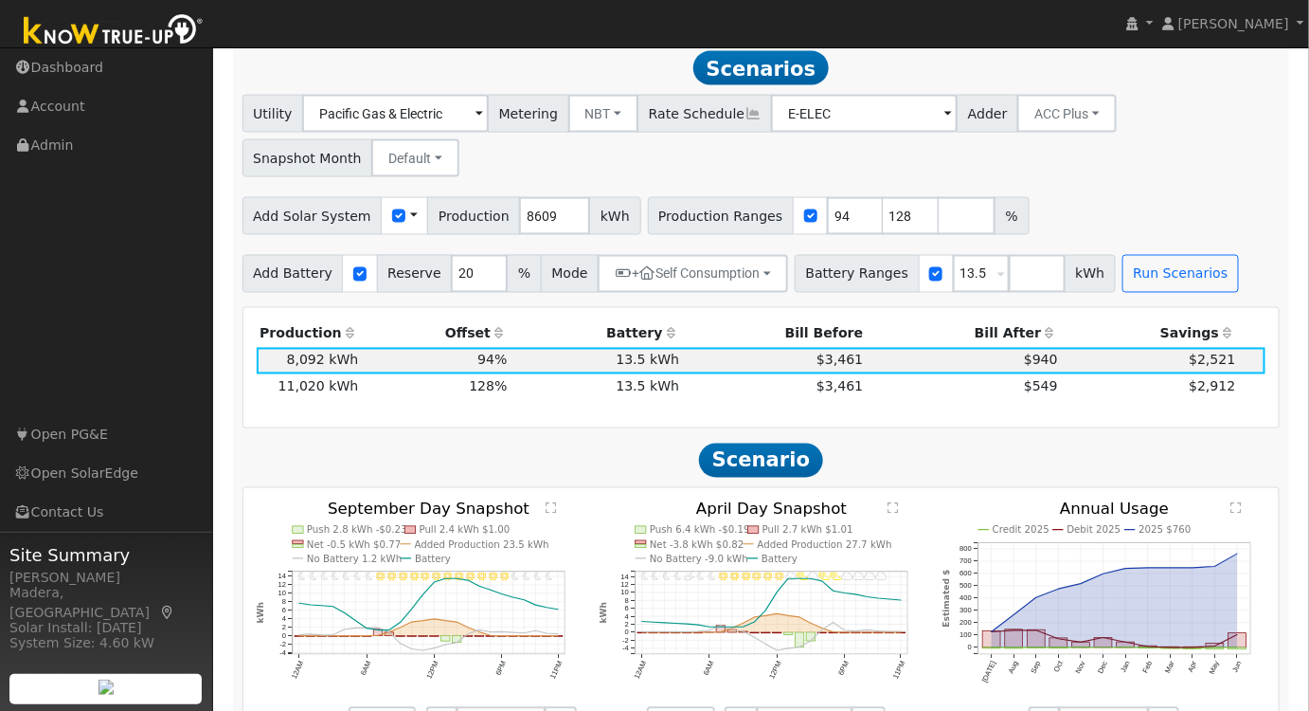
click at [1065, 177] on div "Utility Pacific Gas & Electric Metering NBT NEM NBT Rate Schedule E-ELEC Adder …" at bounding box center [761, 132] width 1045 height 89
click at [1127, 288] on button "Run Scenarios" at bounding box center [1181, 274] width 117 height 38
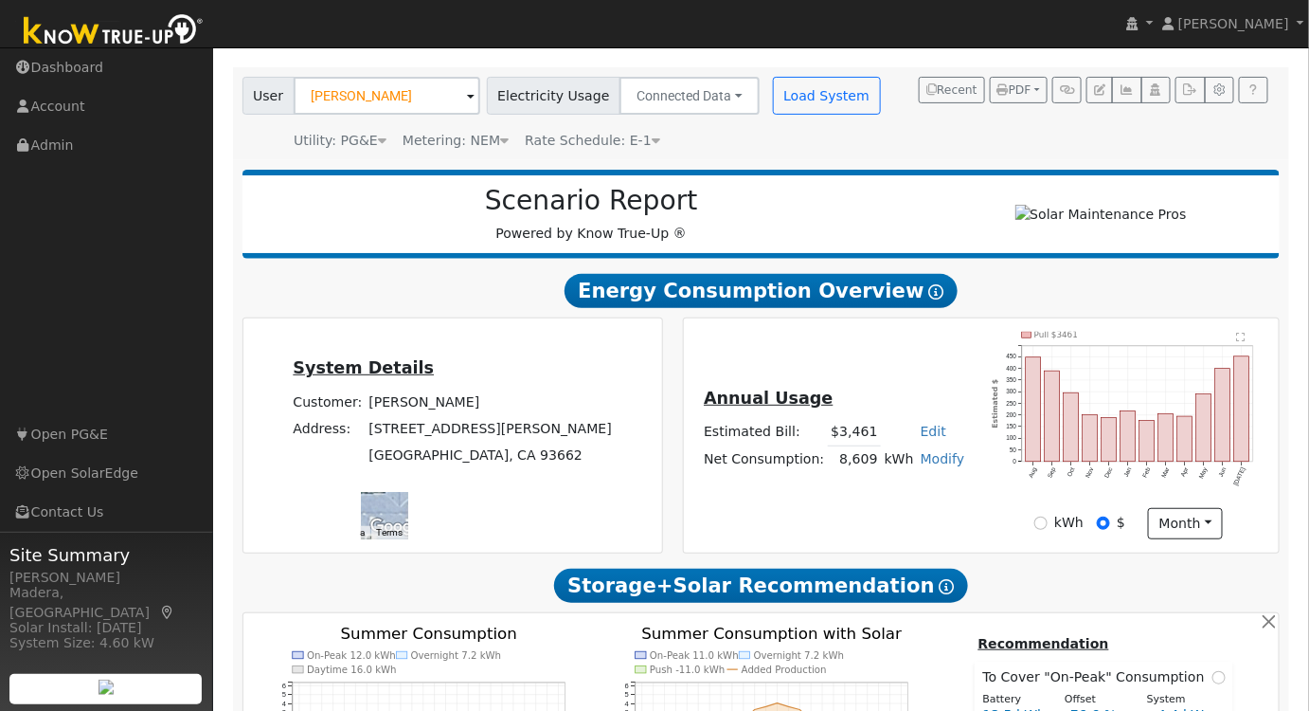
scroll to position [111, 0]
